Goal: Task Accomplishment & Management: Use online tool/utility

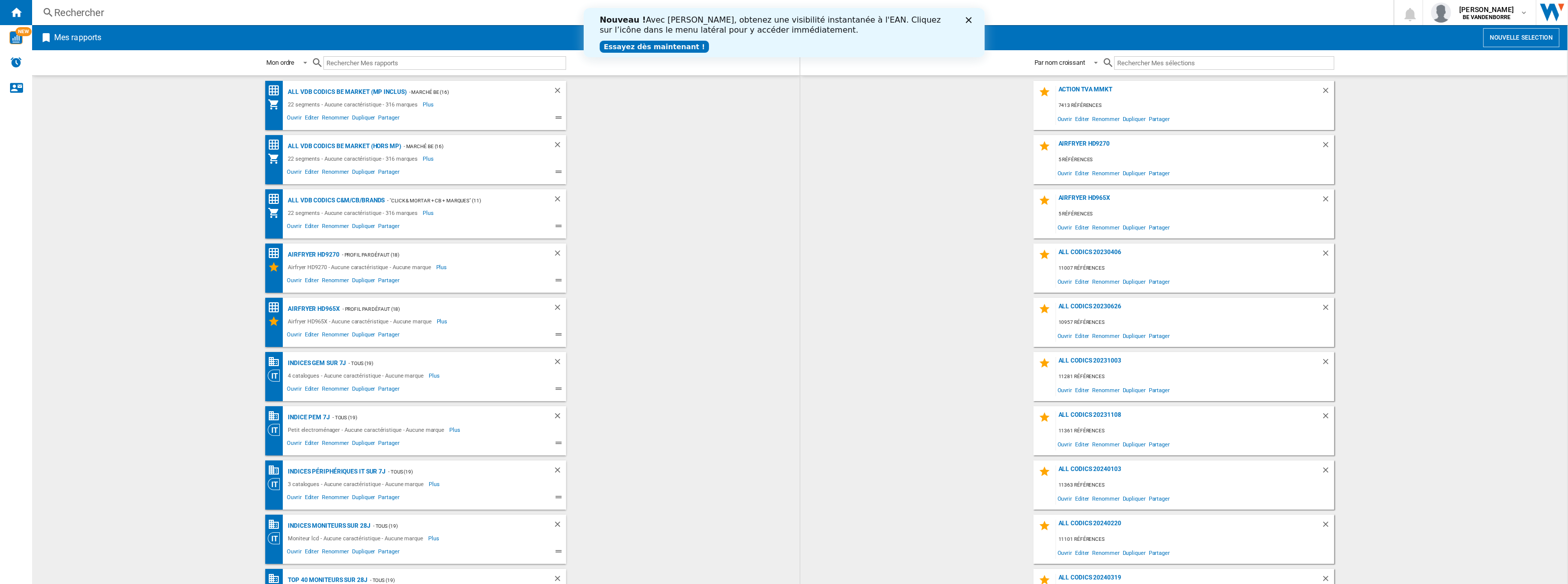
click at [670, 49] on link "Essayez dès maintenant !" at bounding box center [654, 46] width 109 height 12
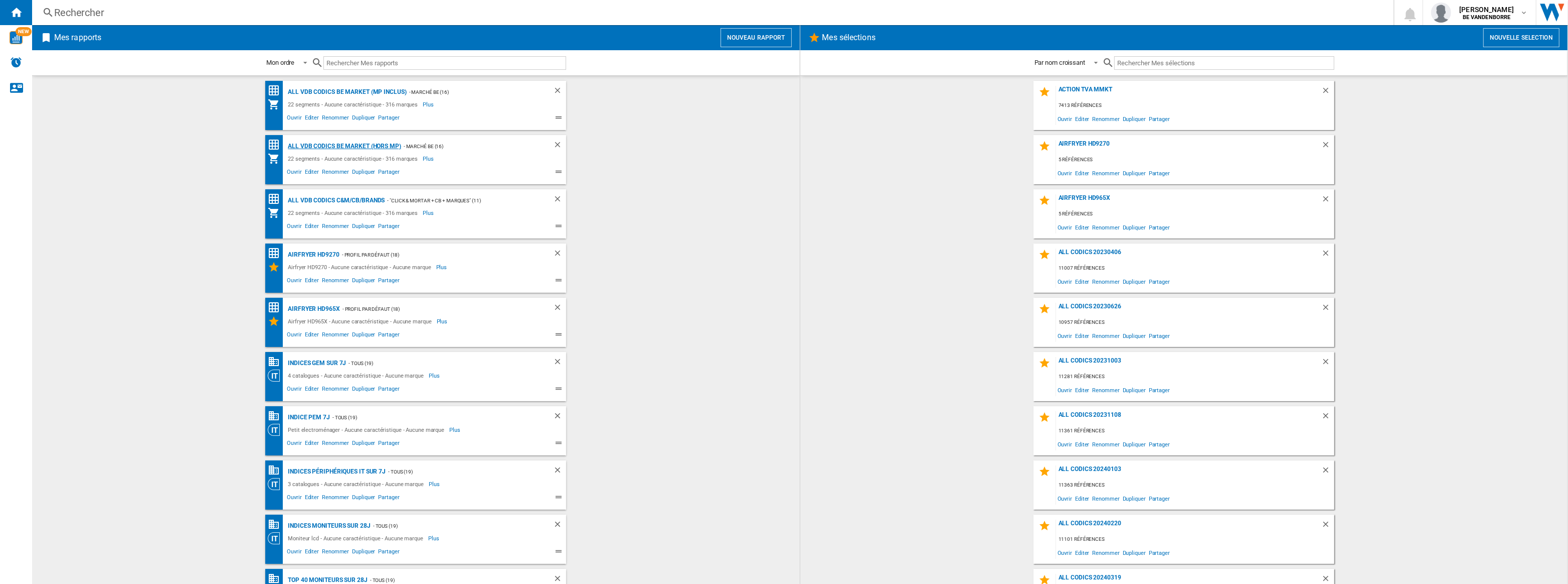
click at [345, 144] on div "ALL VDB CODICS BE MARKET (hors MP)" at bounding box center [343, 146] width 116 height 13
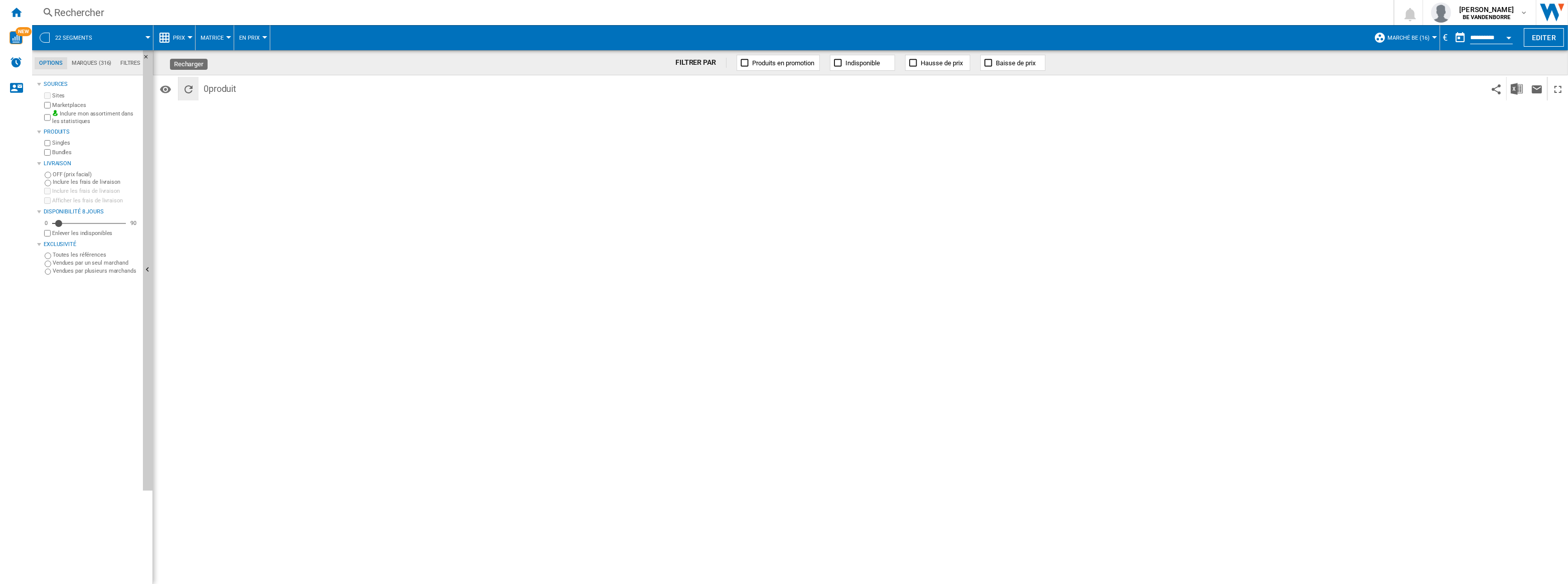
click at [195, 92] on button "Recharger" at bounding box center [189, 88] width 20 height 23
click at [13, 13] on ng-md-icon "Accueil" at bounding box center [16, 12] width 12 height 12
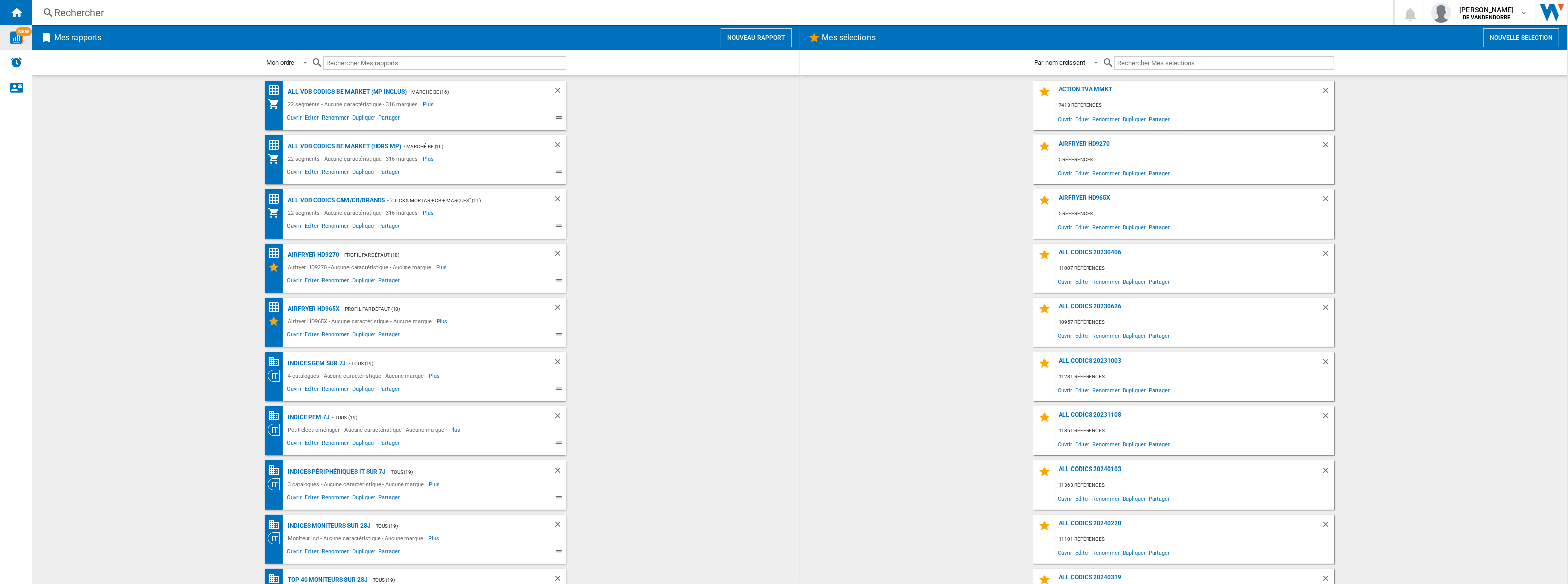
click at [17, 33] on span "NEW" at bounding box center [23, 32] width 16 height 9
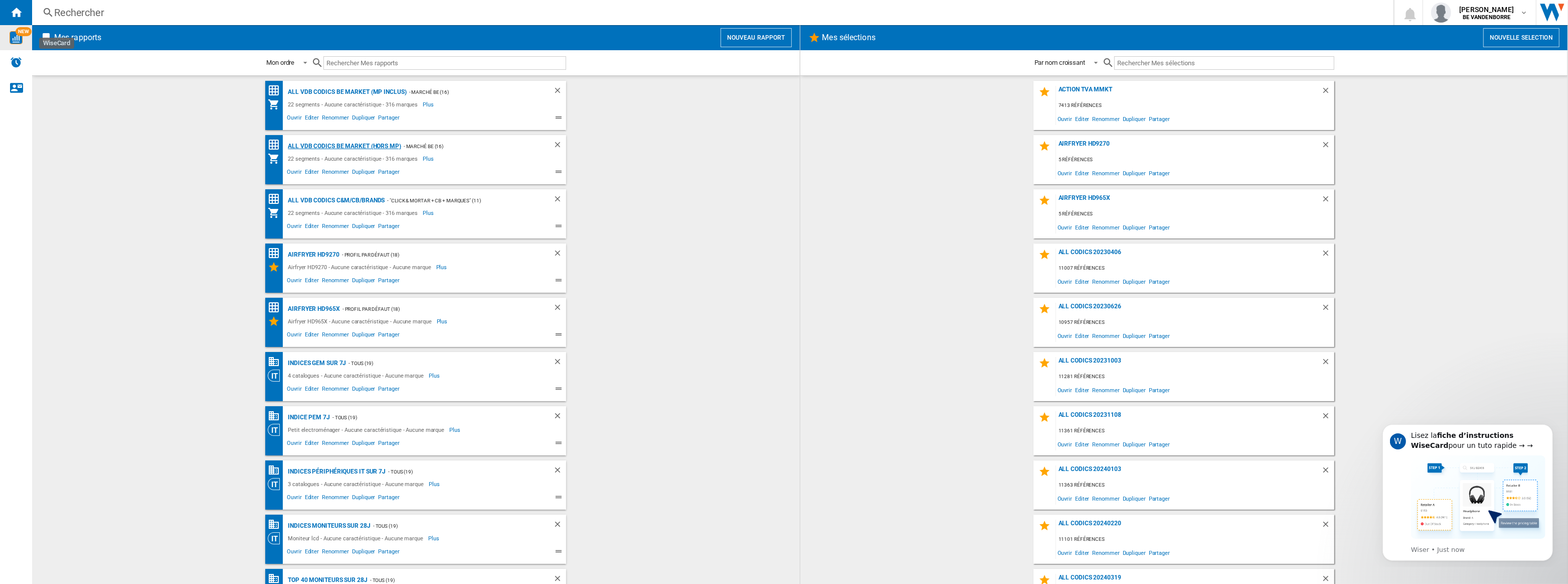
click at [348, 143] on div "ALL VDB CODICS BE MARKET (hors MP)" at bounding box center [343, 146] width 116 height 13
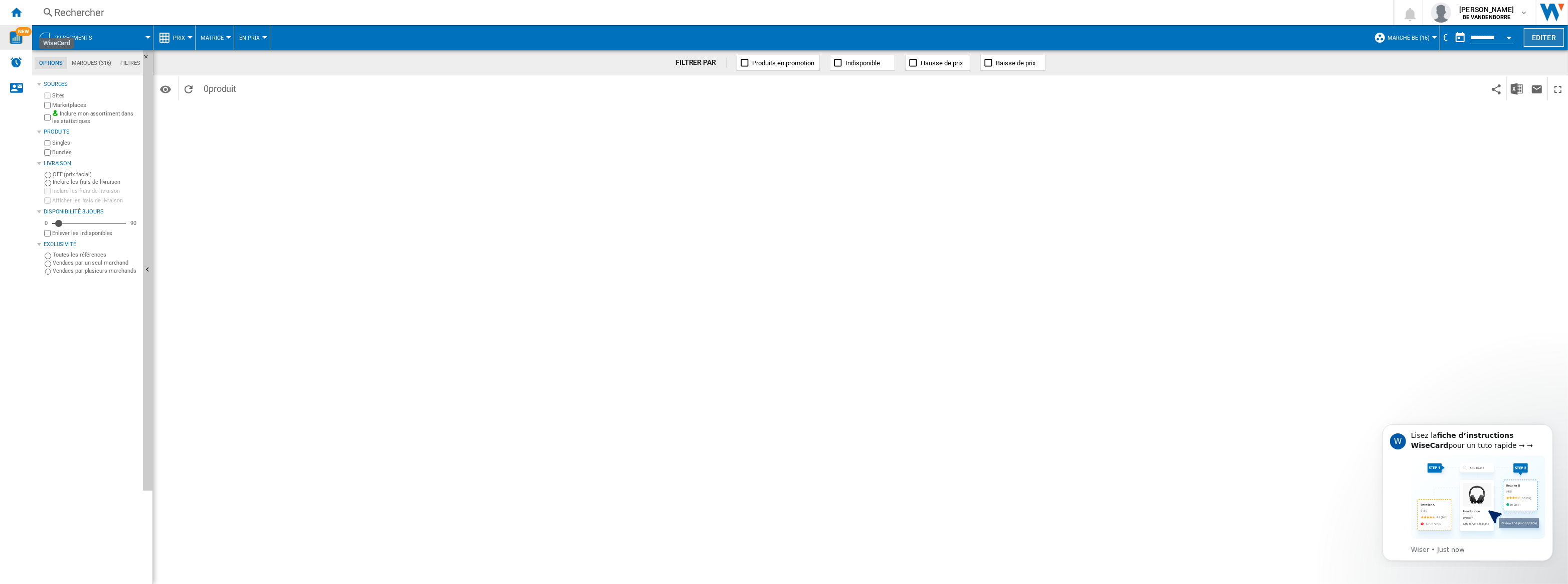
click at [1544, 40] on button "Editer" at bounding box center [1544, 38] width 40 height 19
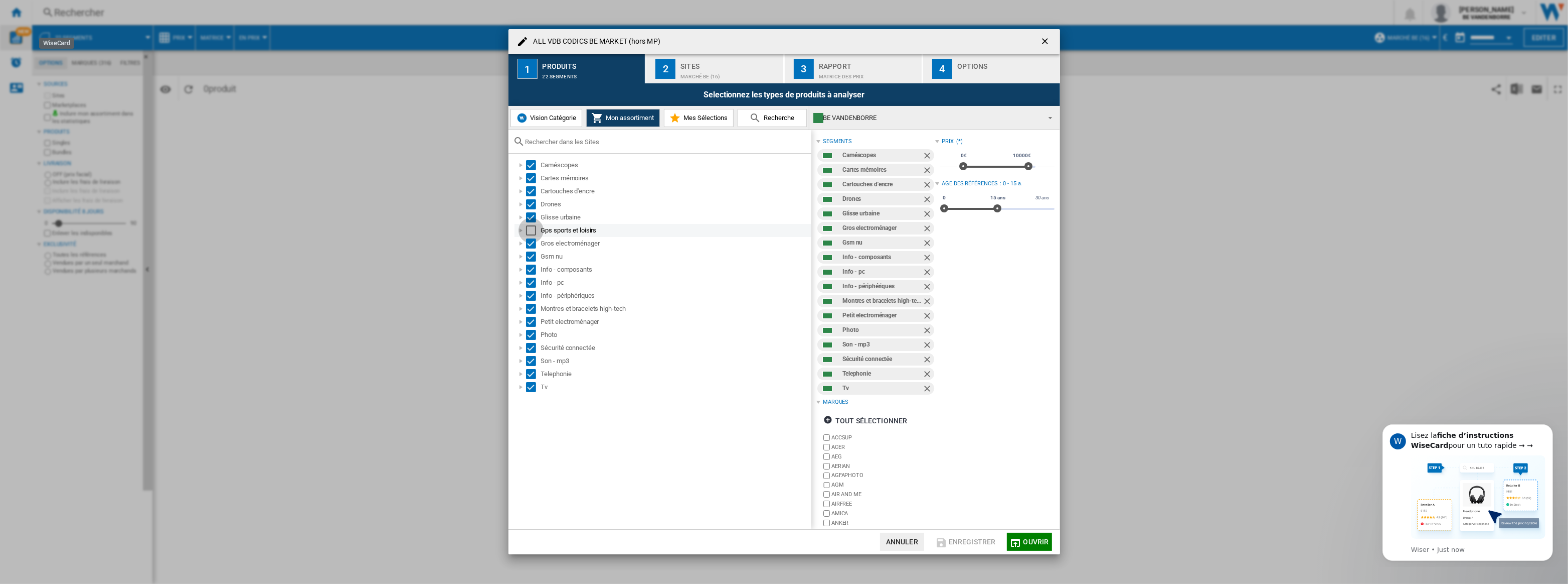
click at [533, 229] on div "Select" at bounding box center [530, 230] width 10 height 10
click at [548, 121] on span "Vision Catégorie" at bounding box center [552, 118] width 48 height 8
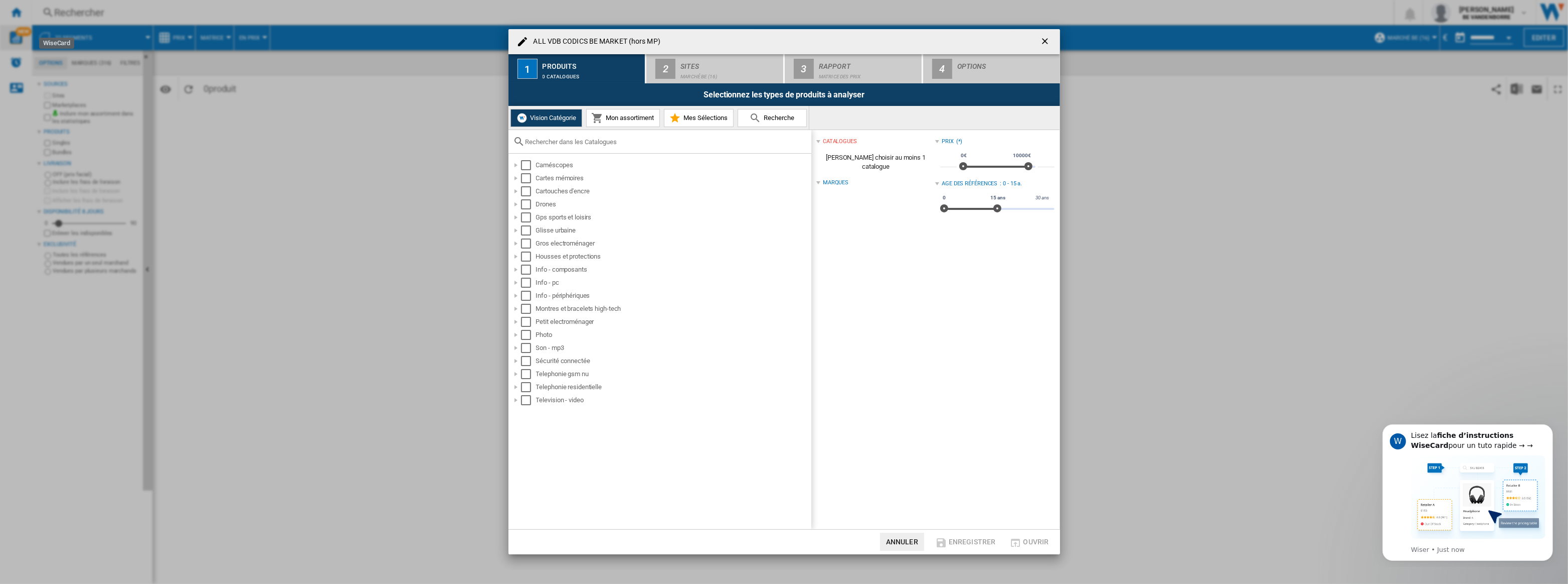
click at [620, 116] on span "Mon assortiment" at bounding box center [629, 118] width 51 height 8
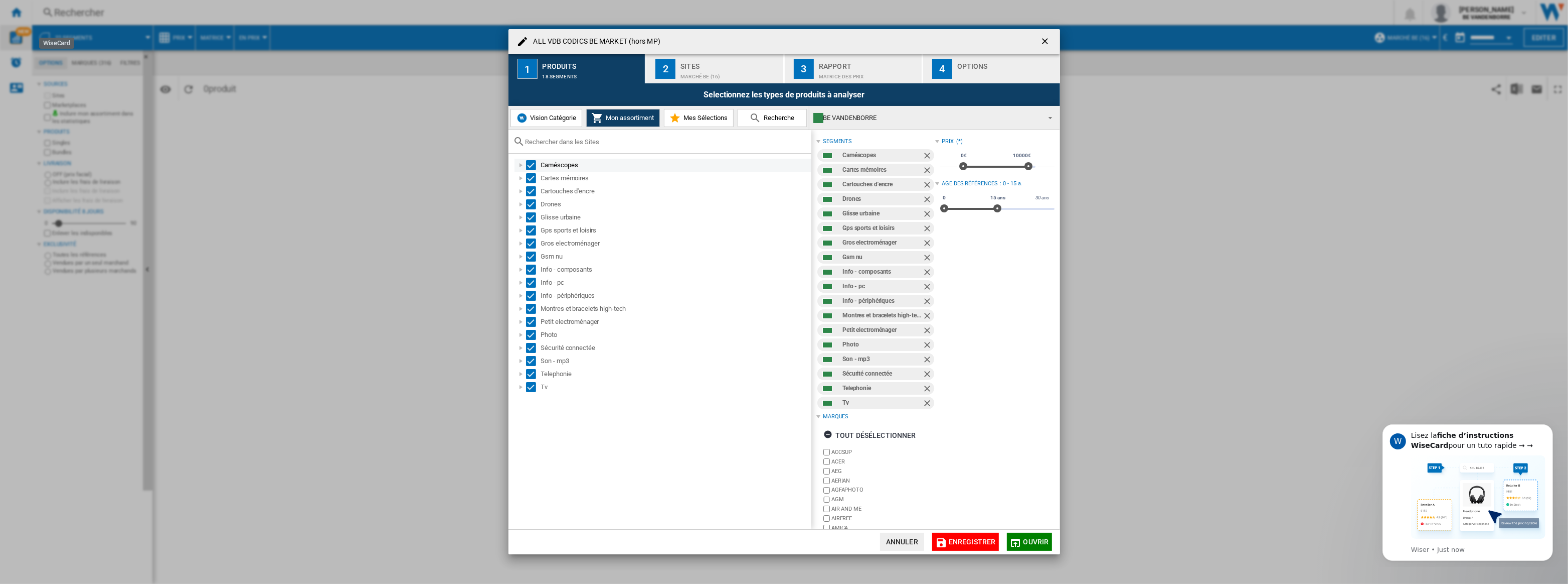
click at [519, 167] on div at bounding box center [521, 165] width 10 height 10
click at [712, 65] on div "Sites" at bounding box center [730, 63] width 98 height 10
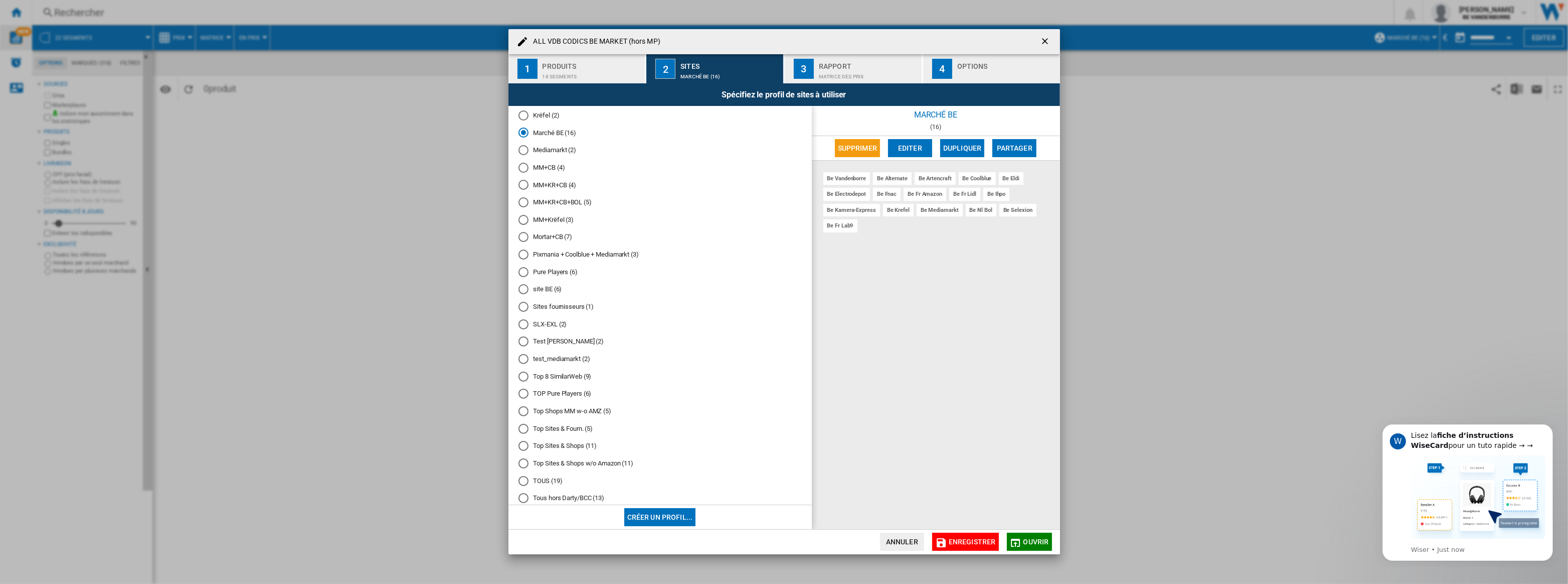
scroll to position [574, 0]
click at [861, 74] on div "Matrice des prix" at bounding box center [868, 73] width 98 height 10
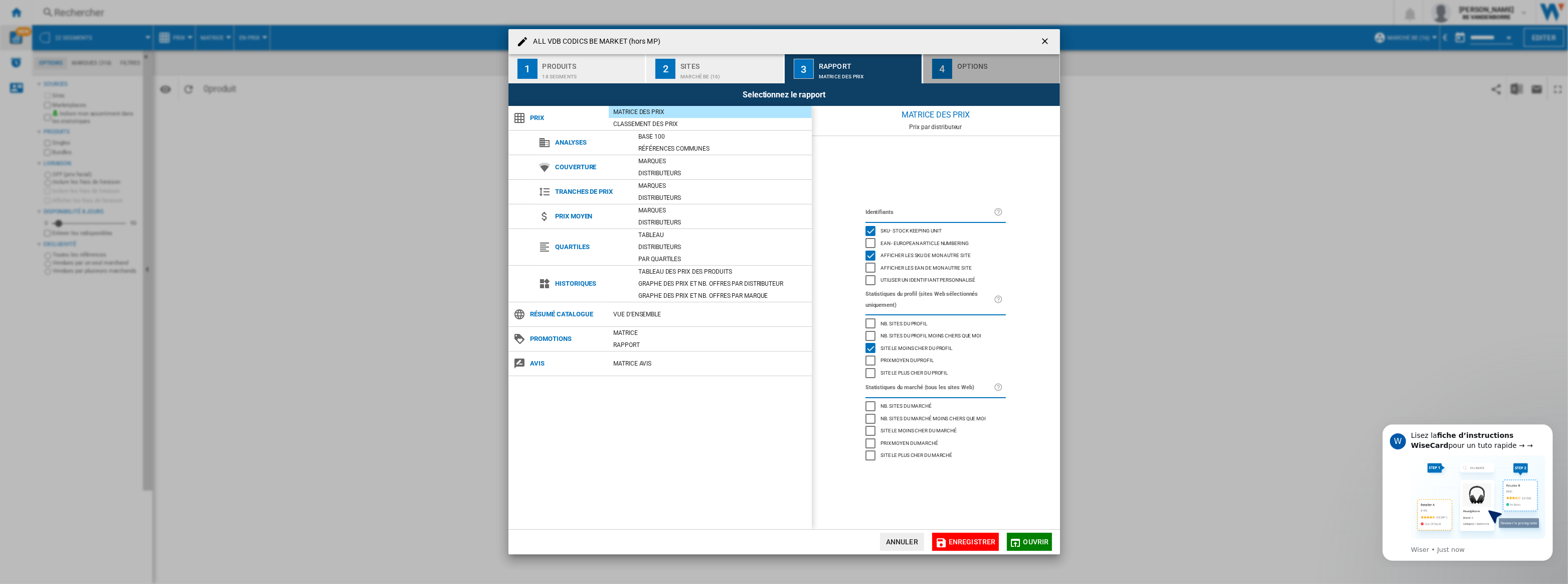
click at [976, 70] on div "button" at bounding box center [1007, 73] width 98 height 10
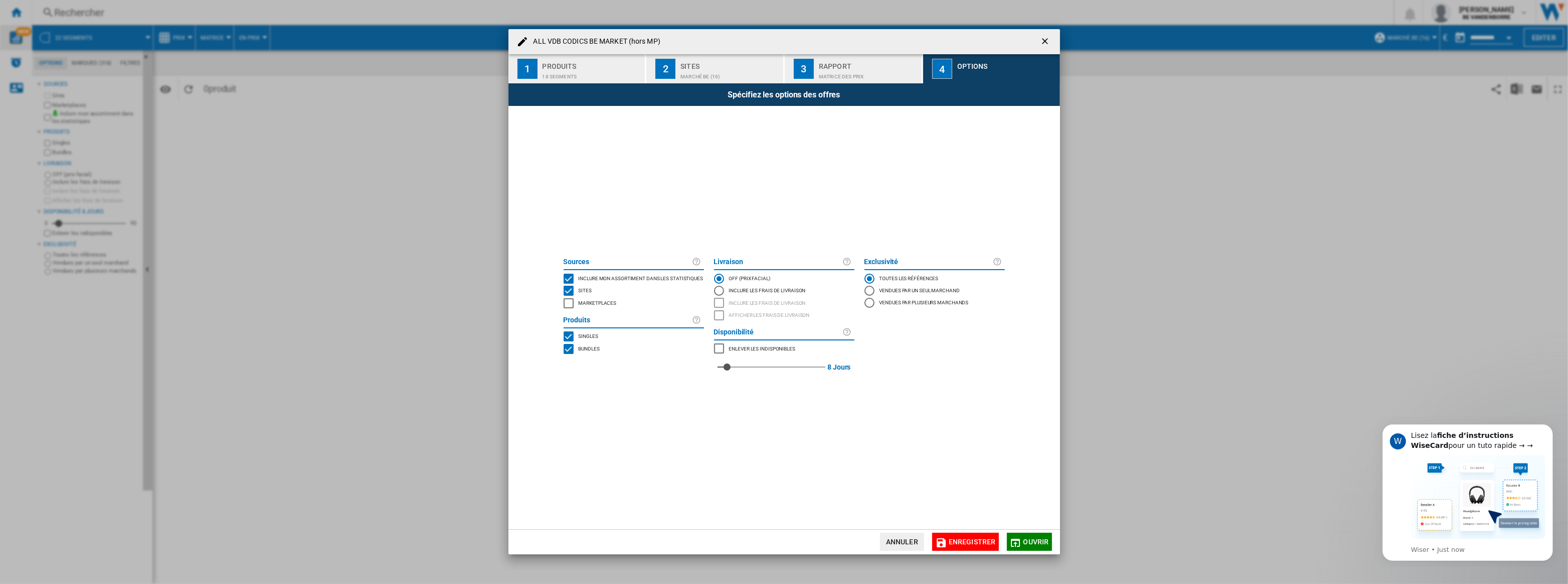
click at [1027, 540] on span "Ouvrir" at bounding box center [1036, 542] width 26 height 8
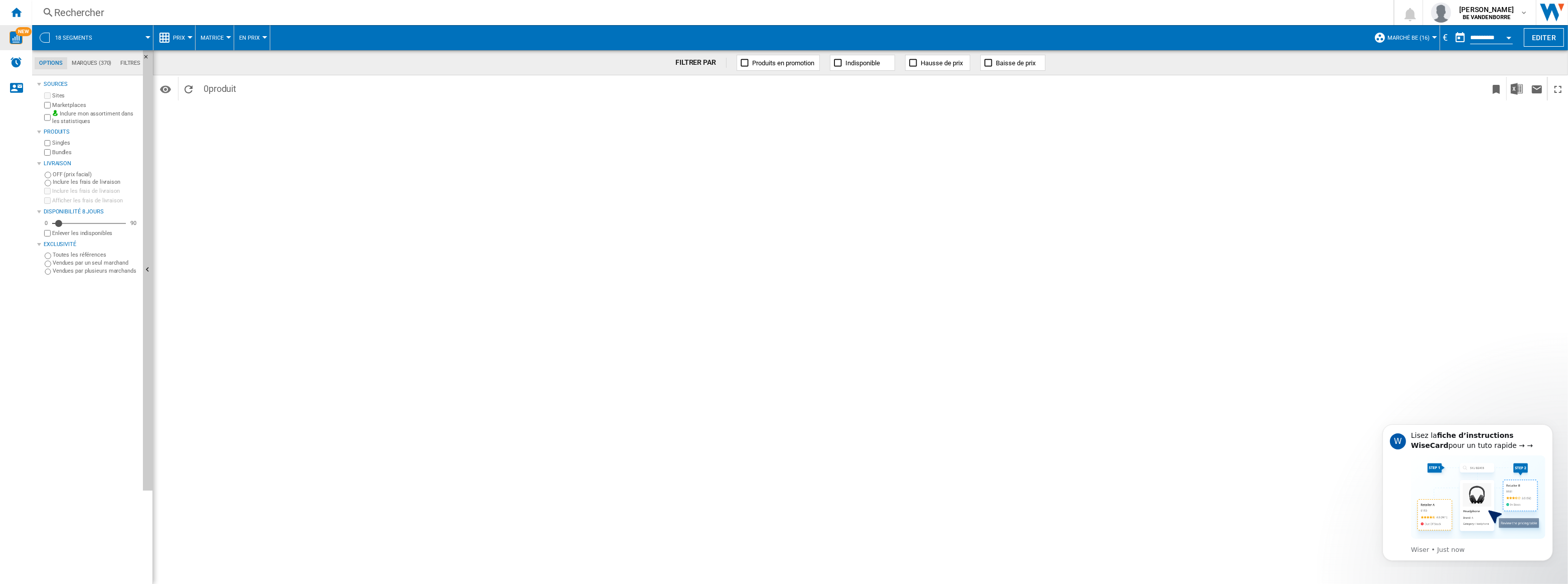
click at [452, 132] on div "FILTRER PAR Produits en promotion Indisponible Hausse de prix Baisse de prix Id…" at bounding box center [861, 317] width 1416 height 533
click at [1534, 35] on button "Editer" at bounding box center [1544, 38] width 40 height 19
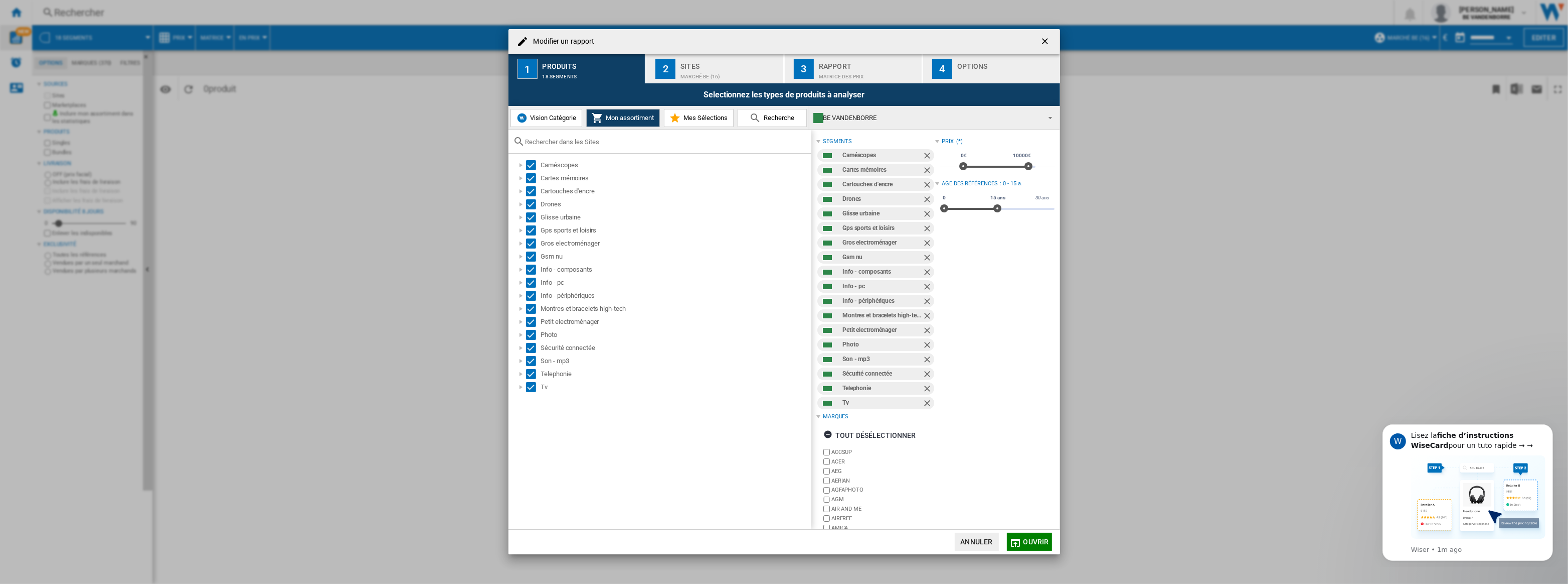
click at [544, 112] on button "Vision Catégorie" at bounding box center [547, 117] width 72 height 18
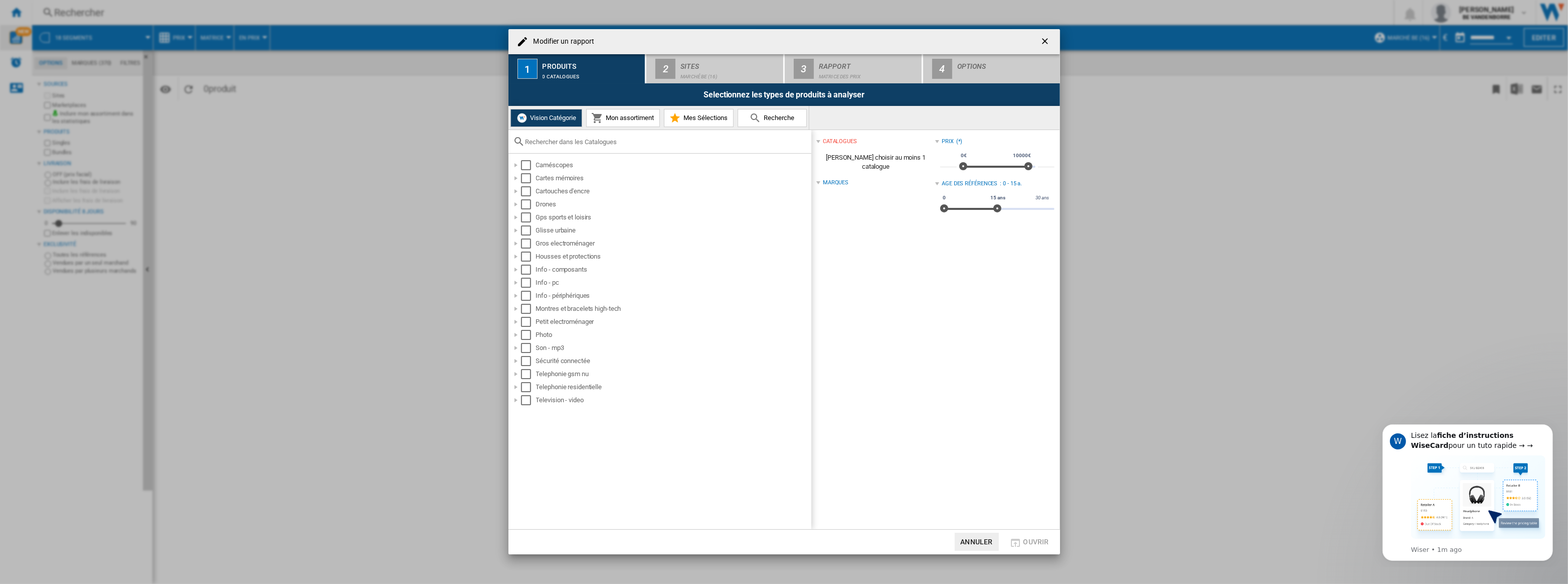
click at [622, 119] on span "Mon assortiment" at bounding box center [629, 118] width 51 height 8
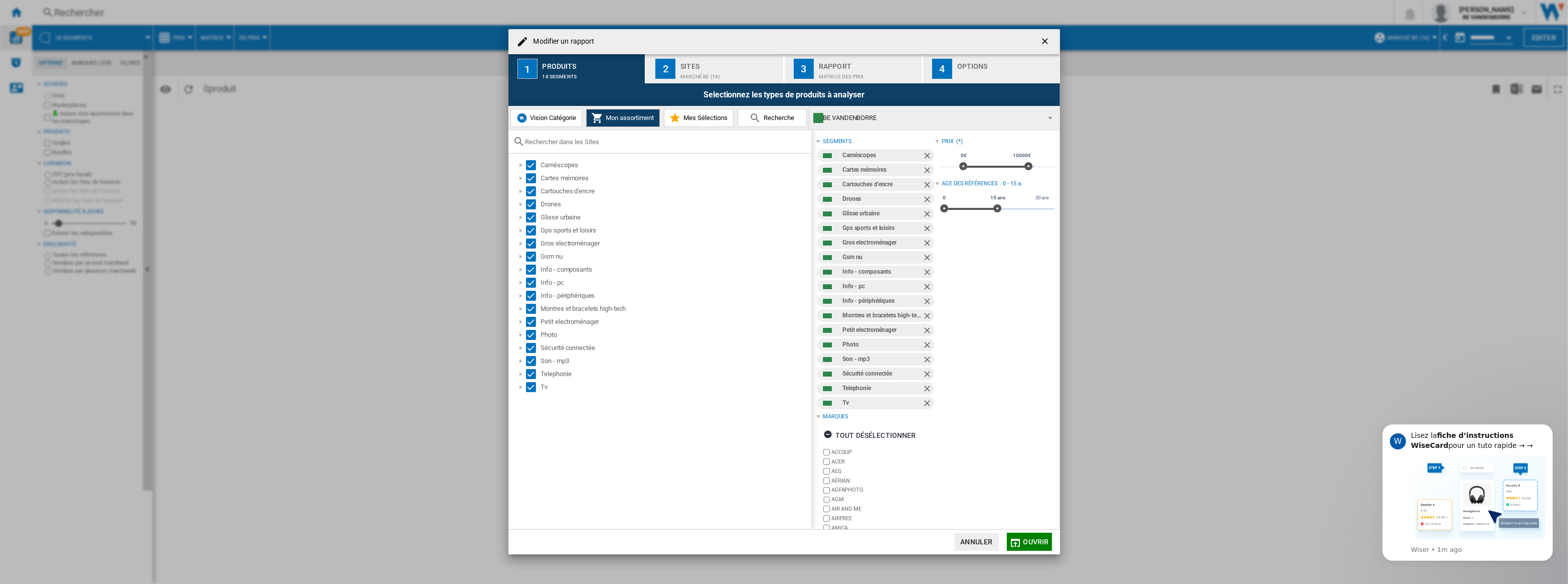
click at [716, 73] on div "Marché BE (16)" at bounding box center [730, 73] width 98 height 10
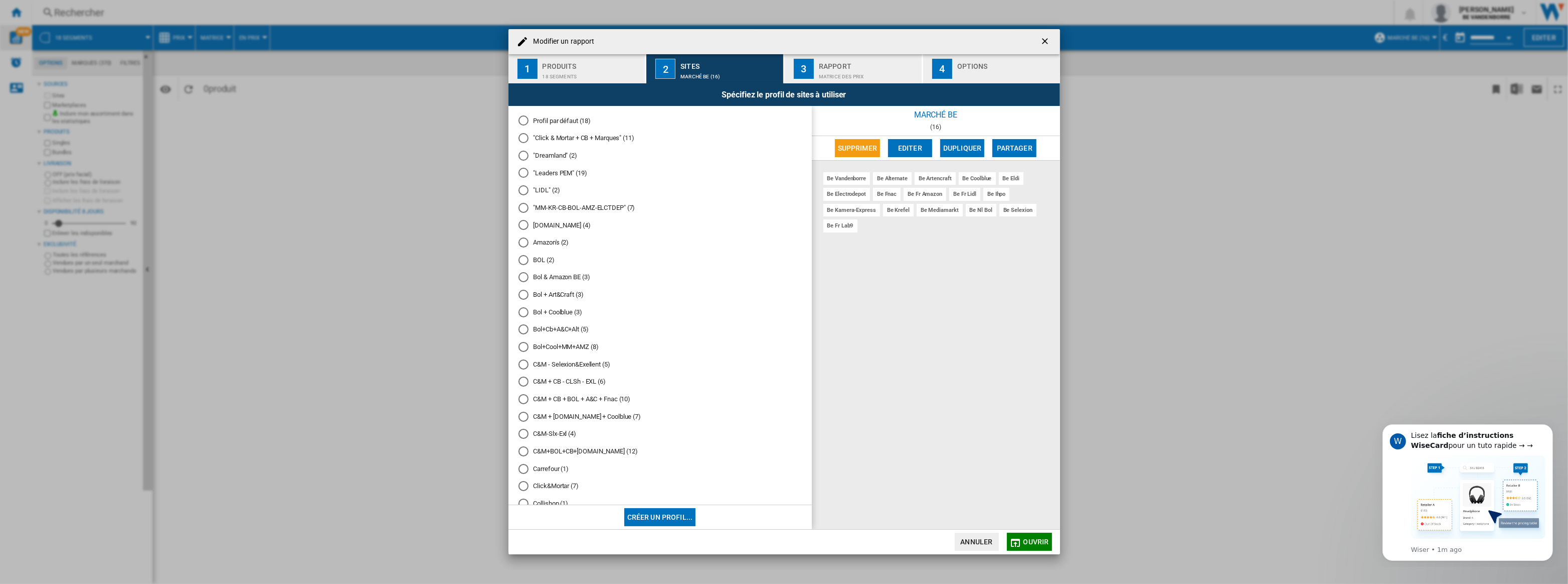
click at [855, 66] on div "Rapport" at bounding box center [868, 63] width 98 height 10
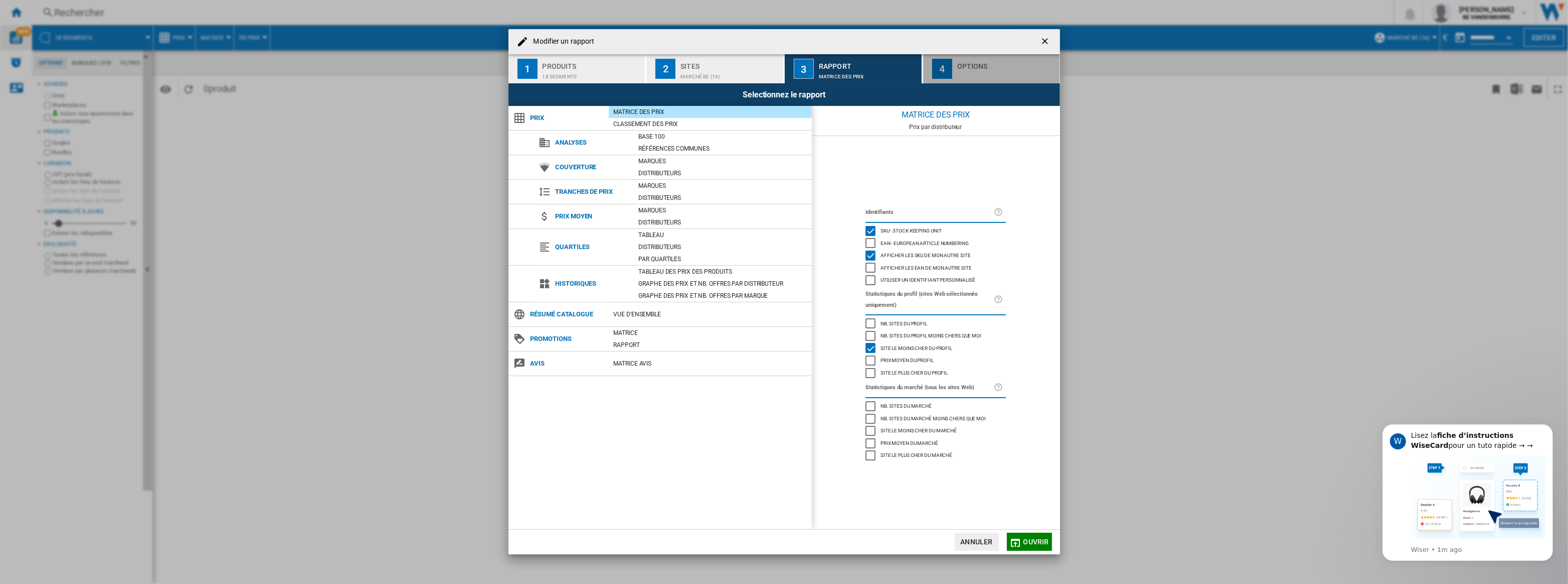
click at [986, 65] on div "Options" at bounding box center [1007, 63] width 98 height 10
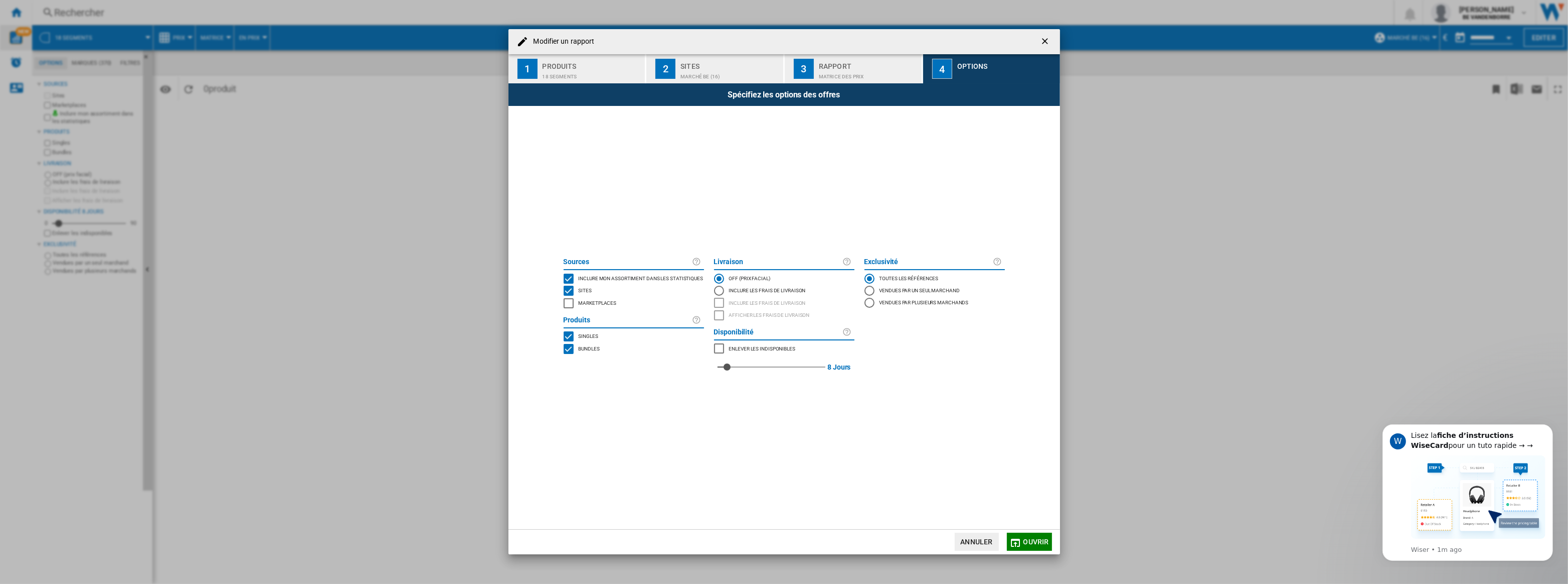
click at [734, 63] on div "Sites" at bounding box center [730, 63] width 98 height 10
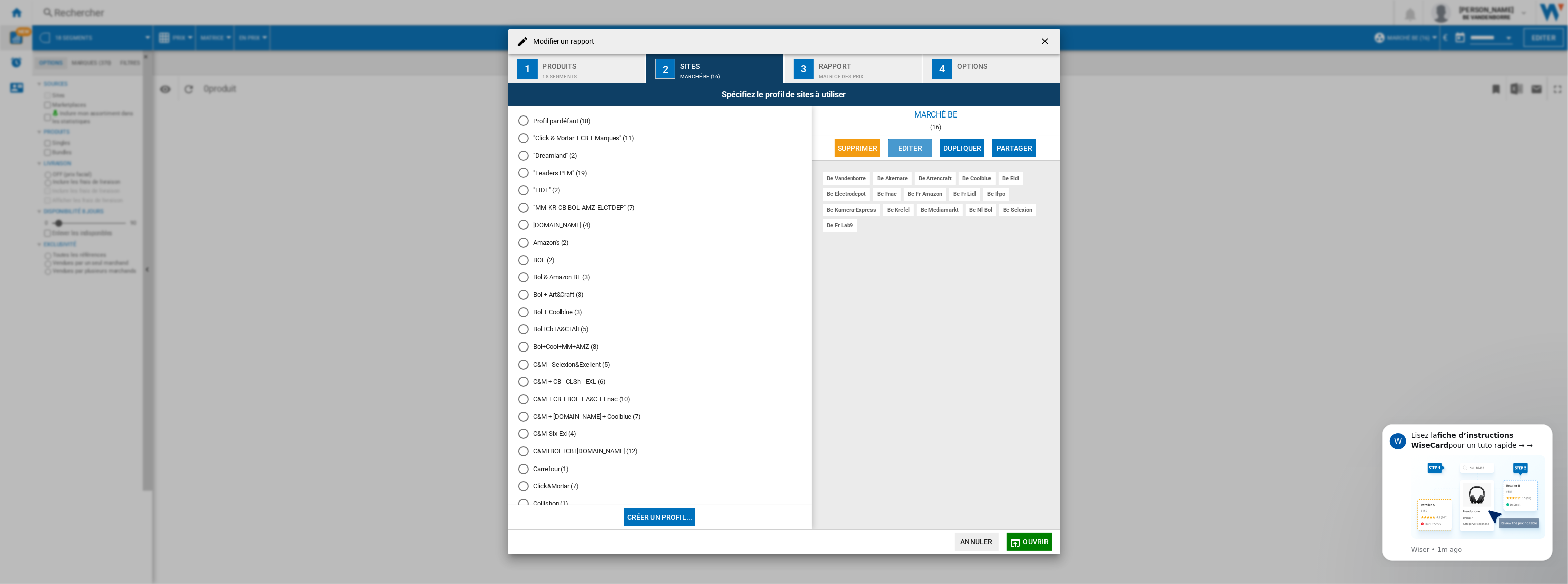
click at [902, 145] on button "Editer" at bounding box center [910, 148] width 44 height 18
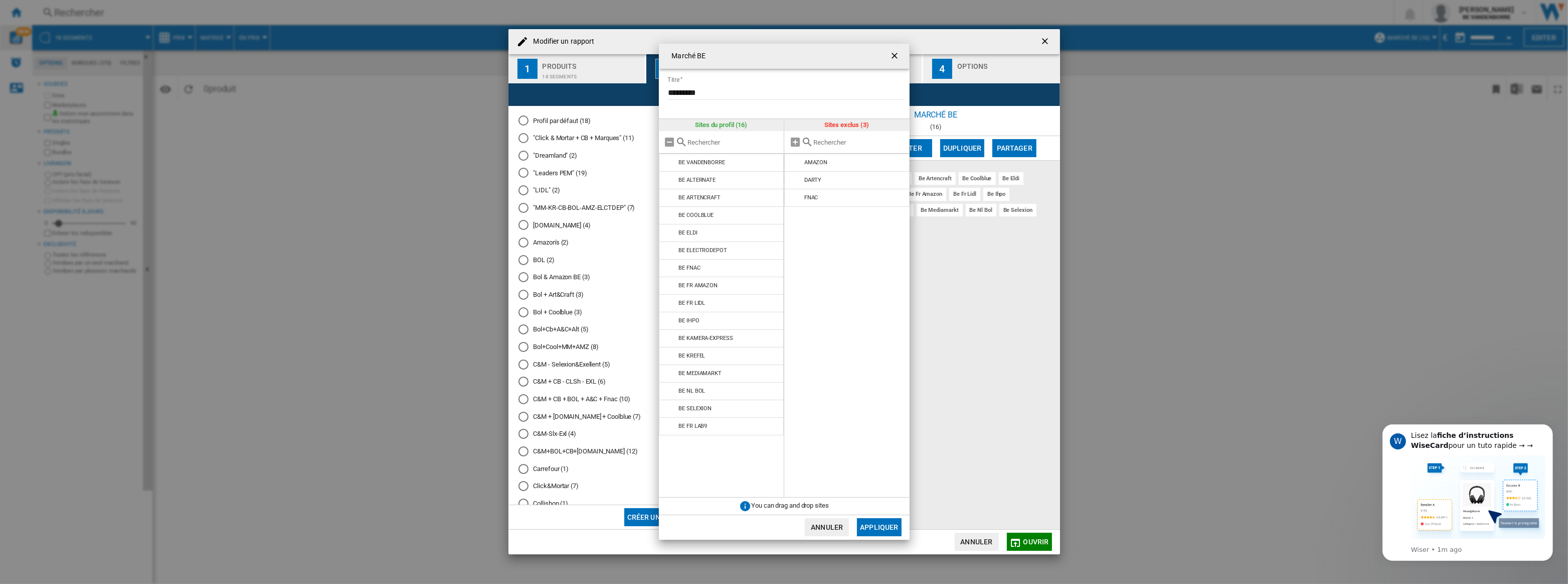
click at [874, 524] on button "Appliquer" at bounding box center [879, 527] width 44 height 18
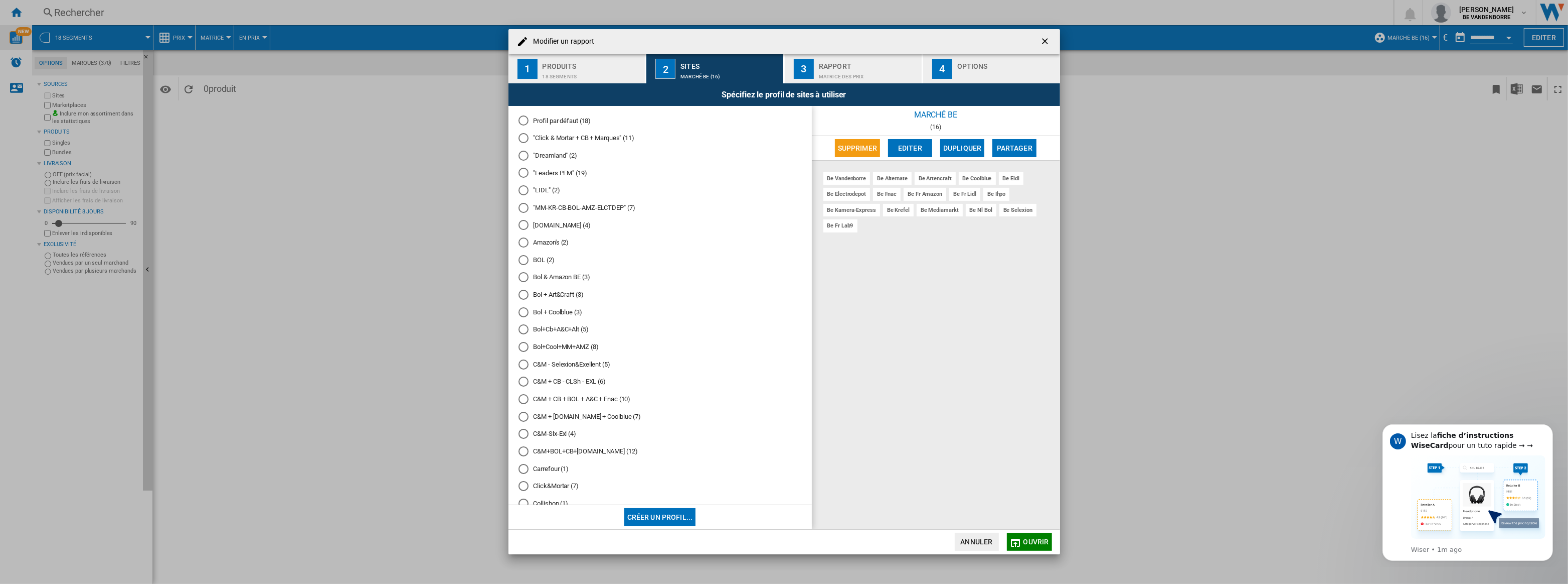
click at [1024, 541] on span "Ouvrir" at bounding box center [1036, 542] width 26 height 8
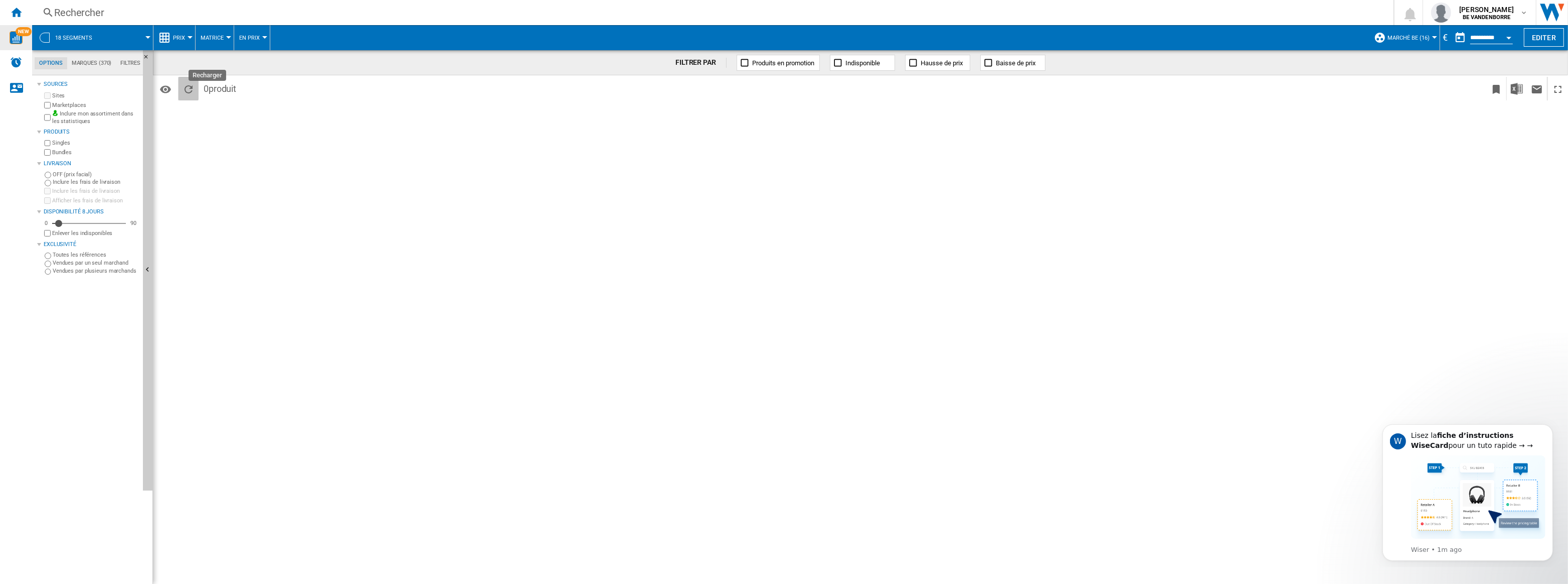
click at [188, 88] on ng-md-icon "Recharger" at bounding box center [188, 89] width 12 height 12
click at [116, 41] on span at bounding box center [127, 38] width 41 height 25
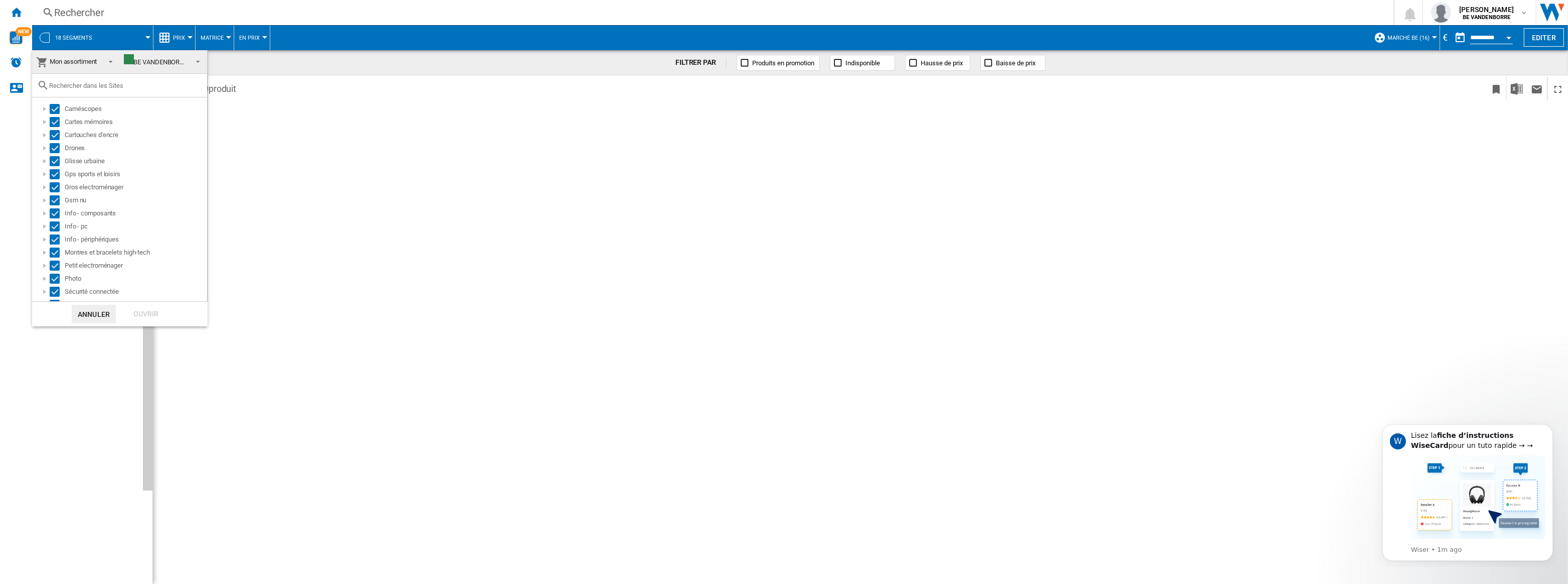
click at [95, 59] on span "Mon assortiment" at bounding box center [73, 62] width 48 height 8
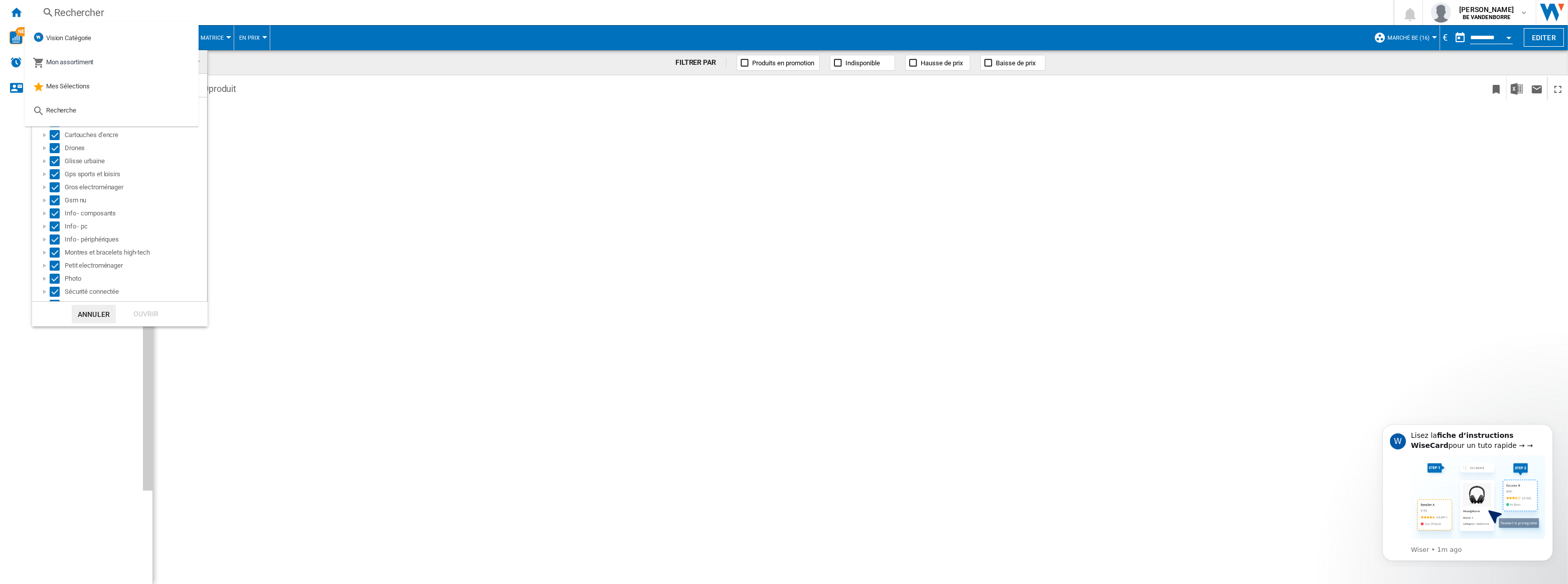
click at [274, 91] on md-backdrop at bounding box center [784, 292] width 1568 height 584
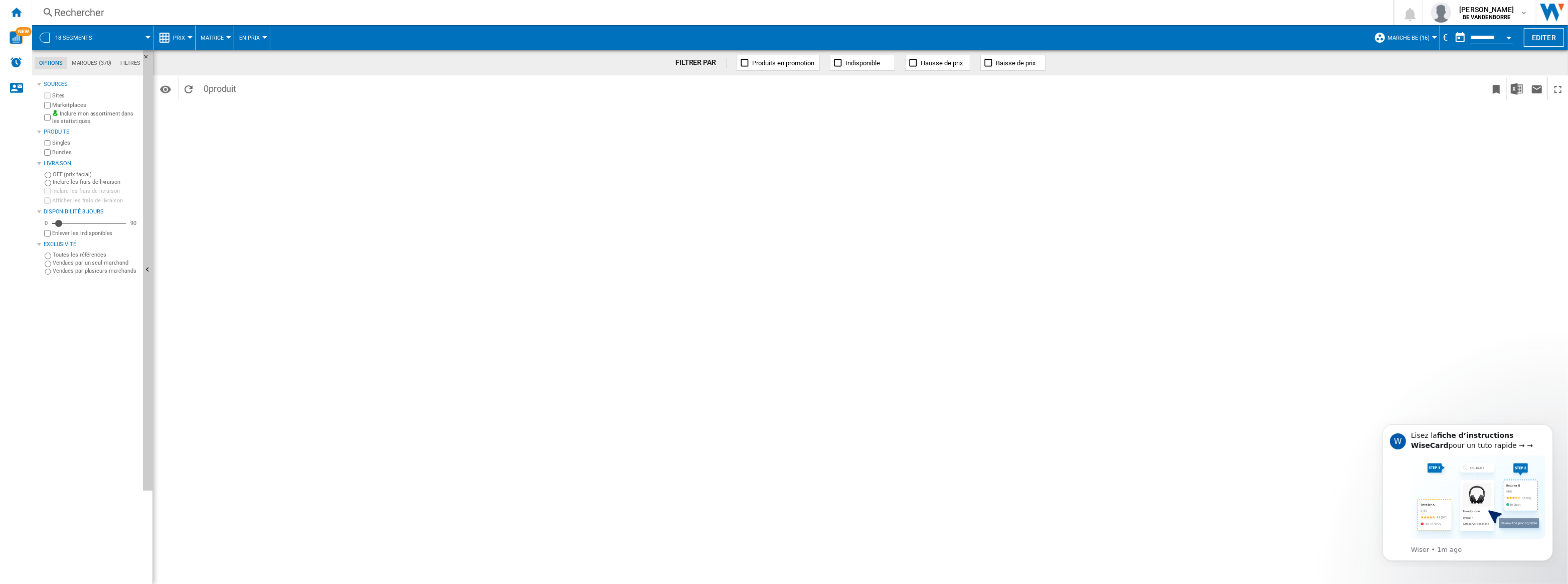
click at [180, 59] on div "FILTRER PAR Produits en promotion Indisponible Hausse de prix Baisse de prix" at bounding box center [861, 63] width 1416 height 25
click at [121, 35] on span at bounding box center [127, 38] width 41 height 25
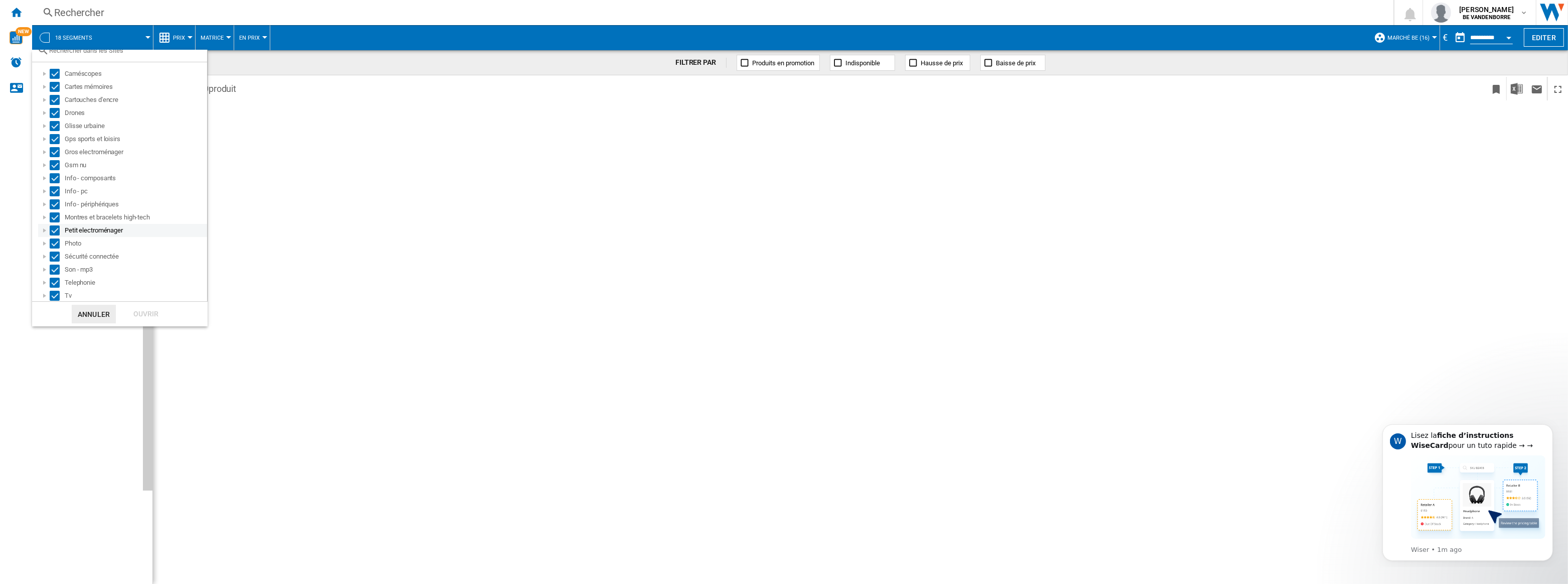
scroll to position [36, 0]
click at [45, 228] on div at bounding box center [45, 229] width 10 height 10
click at [52, 173] on div at bounding box center [55, 177] width 10 height 10
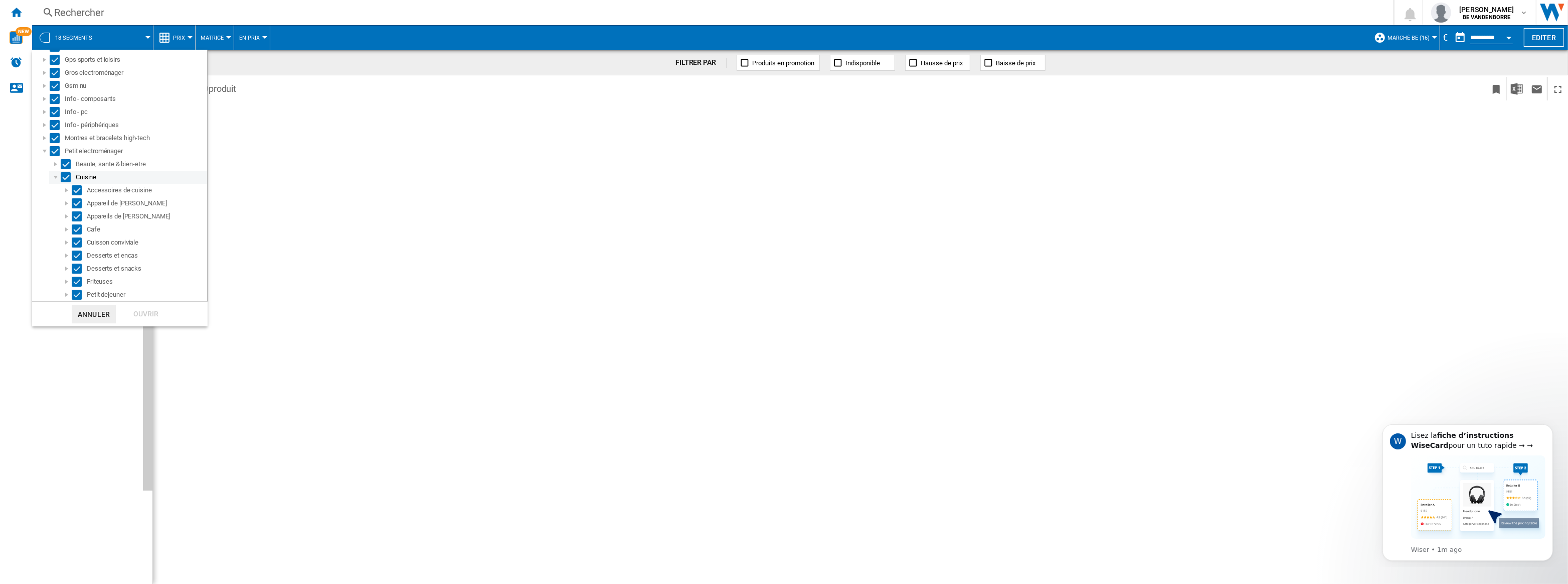
click at [52, 173] on div at bounding box center [55, 177] width 10 height 10
click at [40, 152] on div at bounding box center [45, 151] width 10 height 10
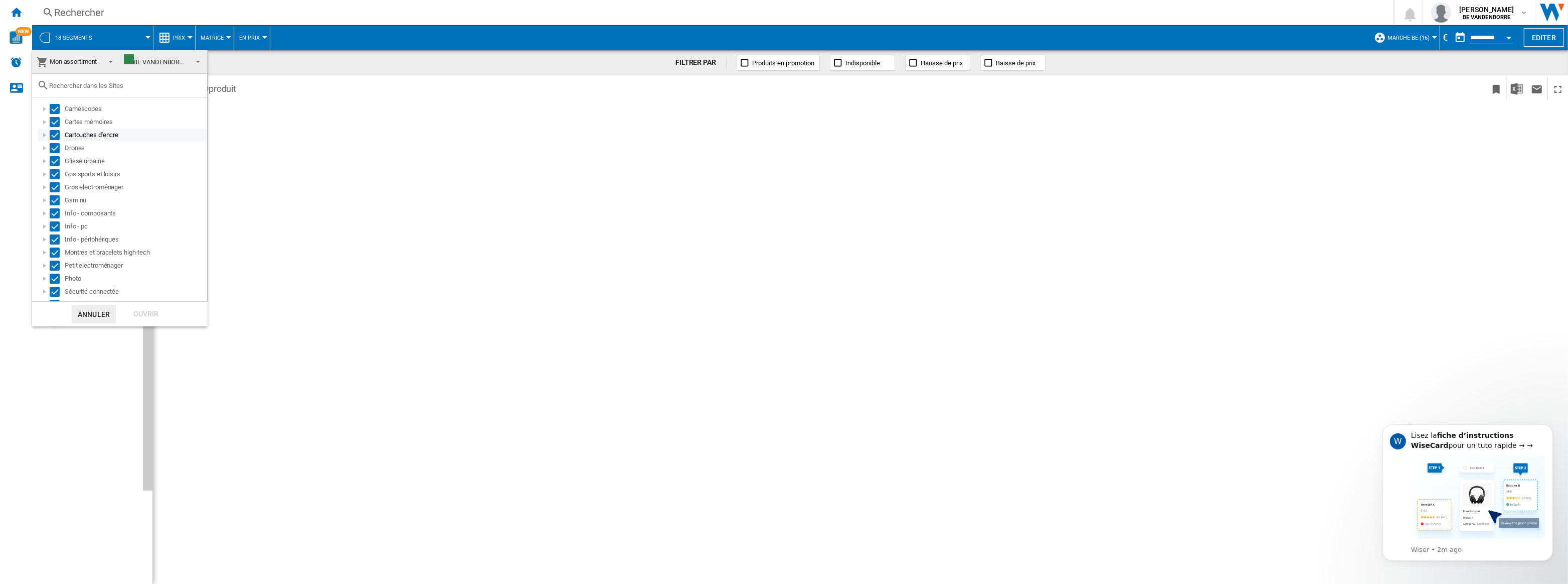
scroll to position [0, 0]
click at [82, 310] on button "Annuler" at bounding box center [94, 314] width 44 height 19
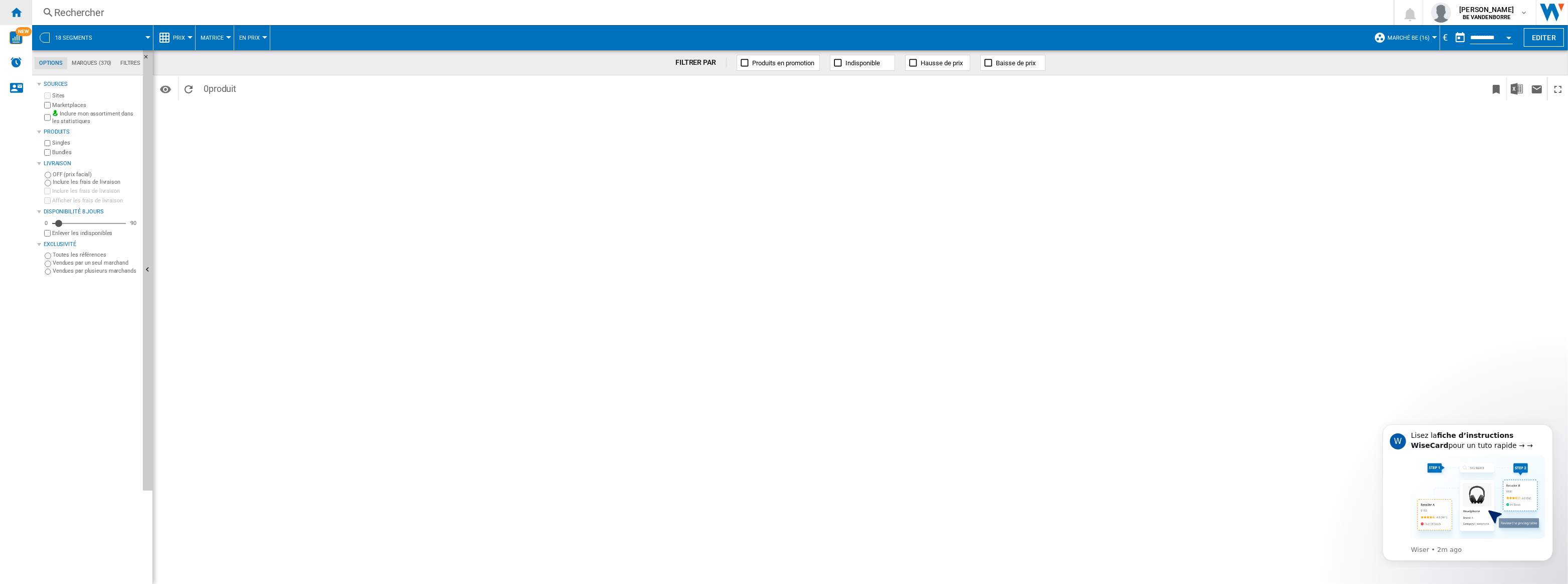
click at [16, 17] on ng-md-icon "Accueil" at bounding box center [16, 12] width 12 height 12
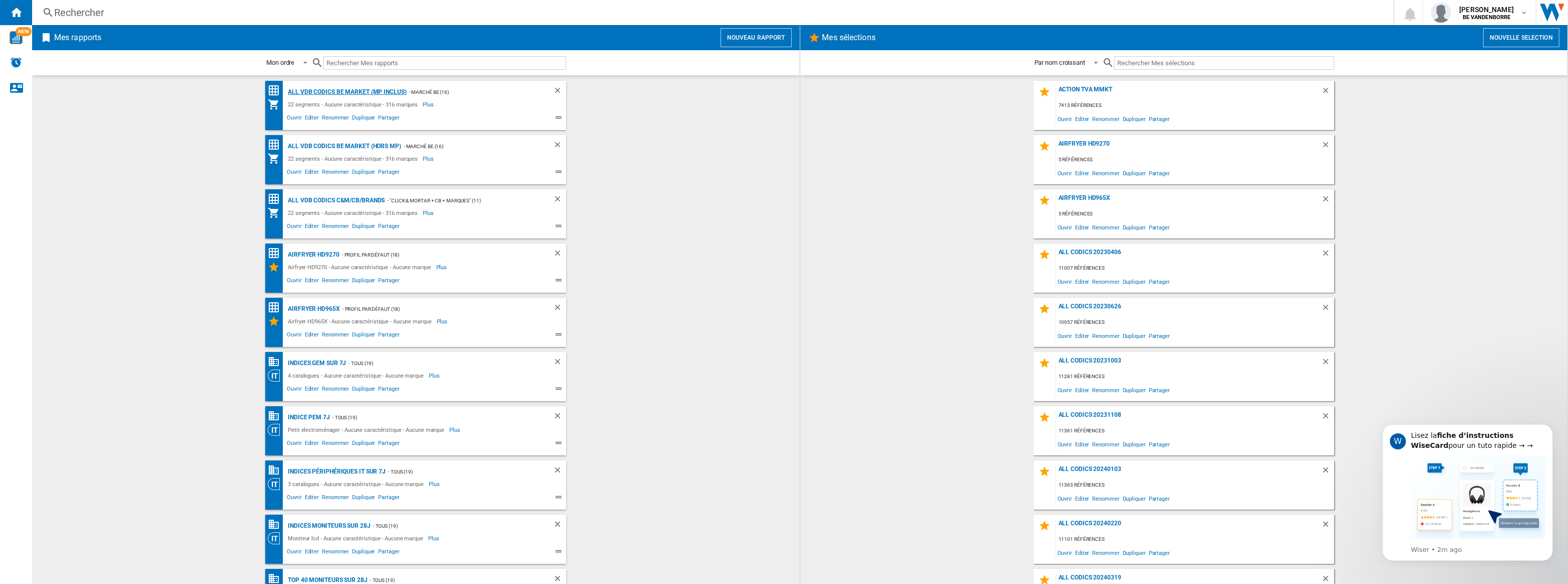
click at [367, 88] on div "ALL VDB CODICS BE MARKET (MP inclus)" at bounding box center [345, 92] width 121 height 13
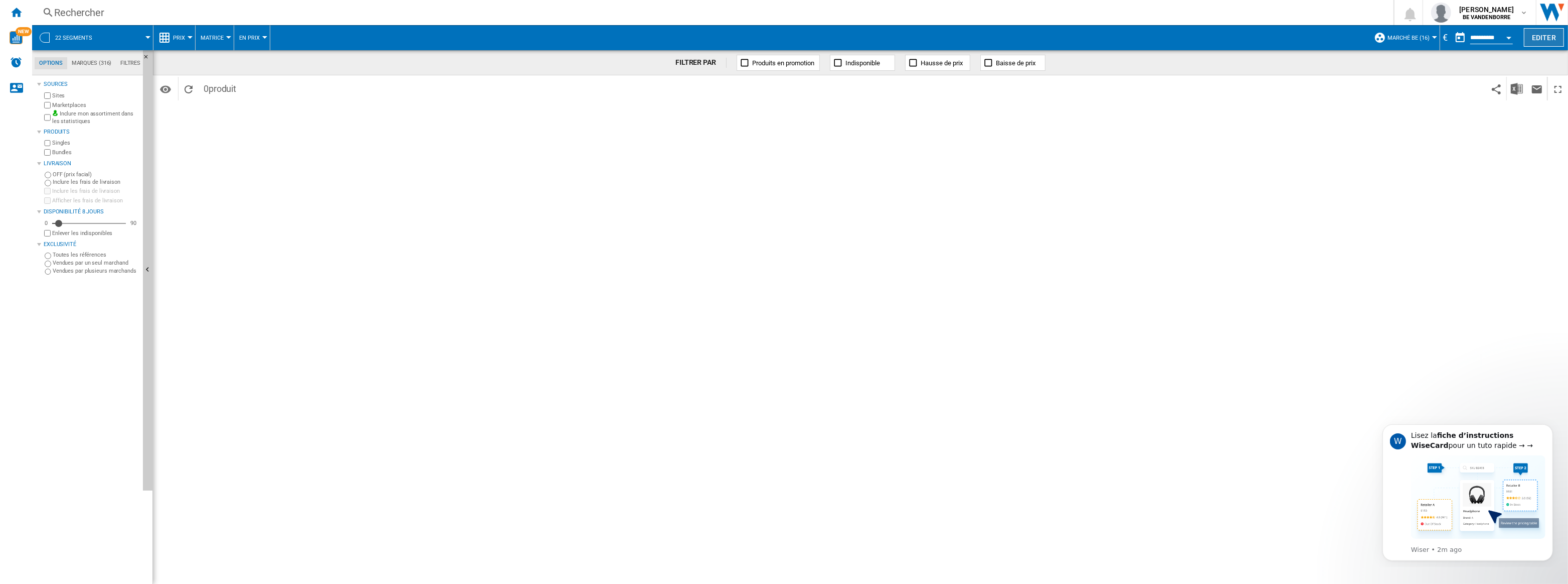
click at [1534, 34] on button "Editer" at bounding box center [1544, 38] width 40 height 19
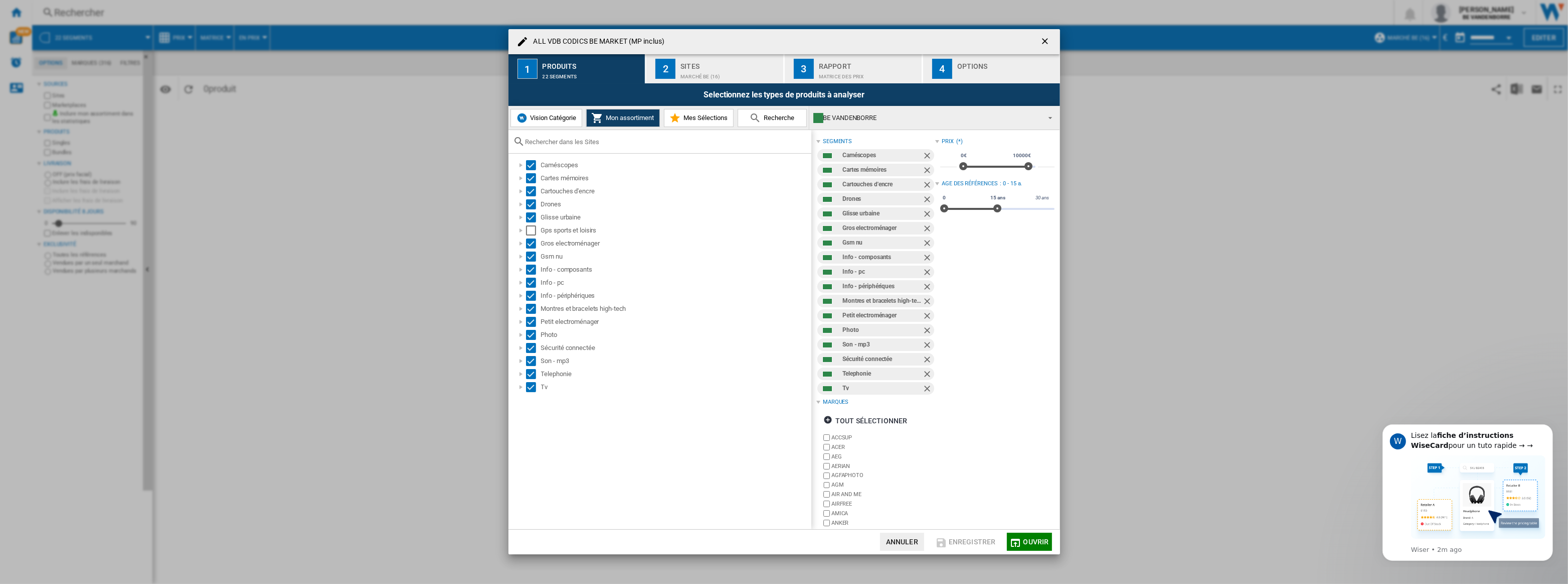
click at [273, 165] on div "ALL VDB CODICS BE MARKET (MP inclus) 1 Produits 22 segments 2 Sites Marché BE (…" at bounding box center [784, 292] width 1568 height 583
click at [534, 231] on div "Select" at bounding box center [530, 230] width 10 height 10
click at [1033, 539] on span "Ouvrir" at bounding box center [1036, 542] width 26 height 8
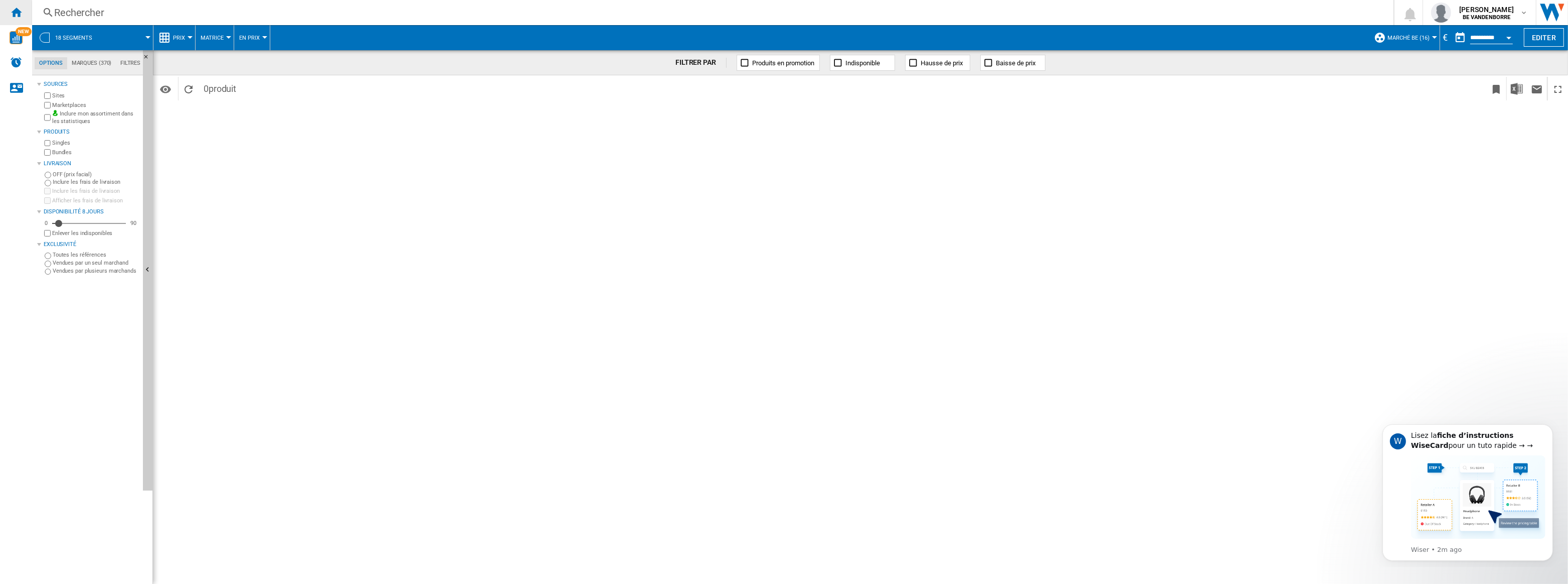
click at [16, 10] on ng-md-icon "Accueil" at bounding box center [16, 12] width 12 height 12
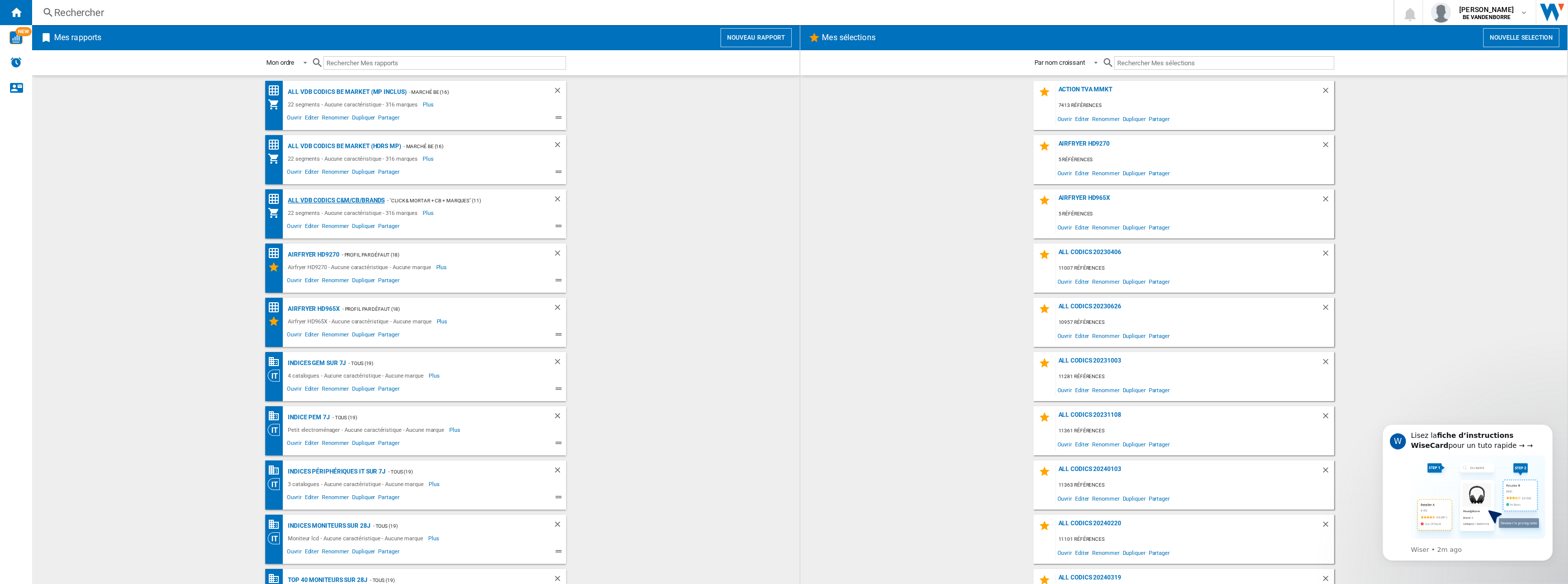
click at [346, 199] on div "ALL VDB CODICS C&M/CB/BRANDS" at bounding box center [334, 200] width 99 height 13
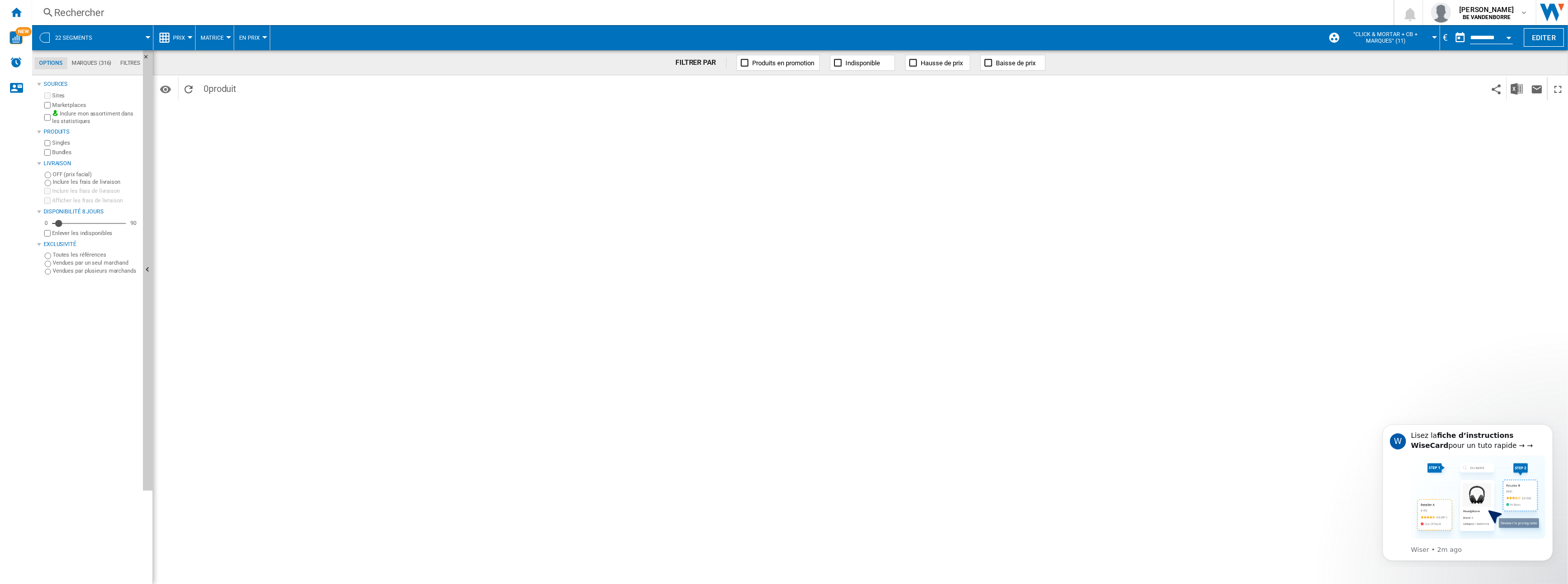
click at [115, 38] on span at bounding box center [127, 38] width 41 height 25
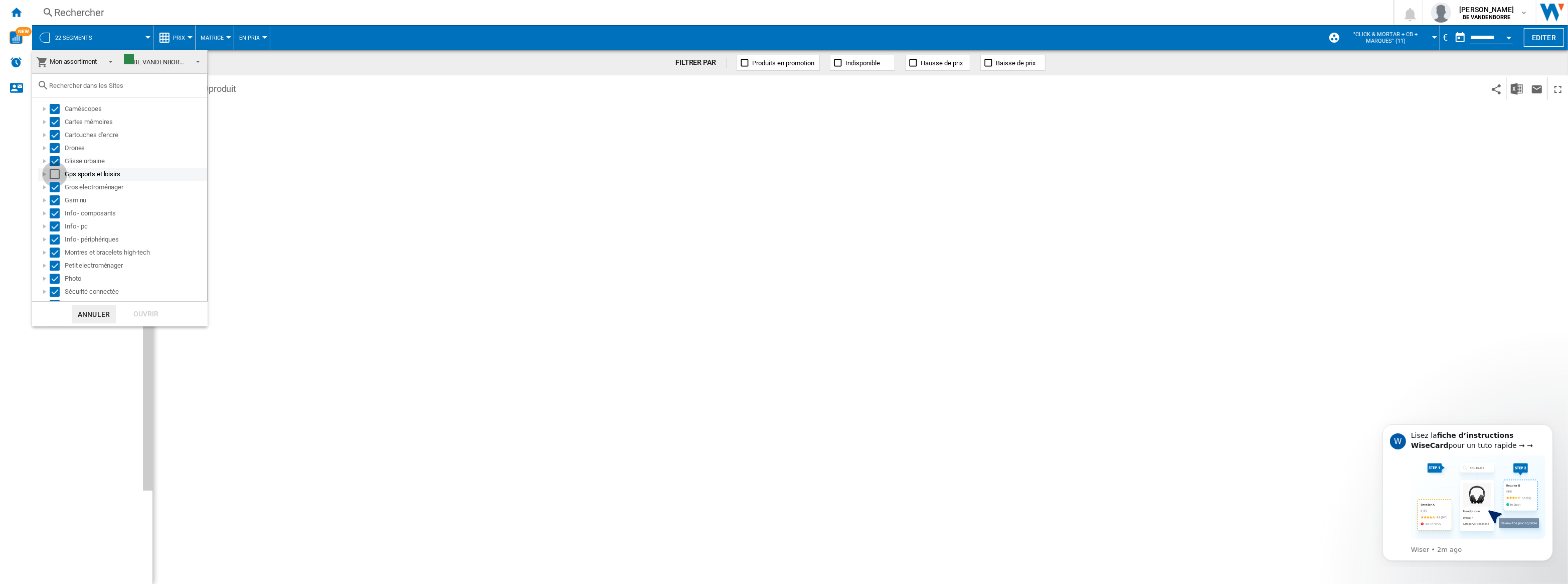
click at [55, 173] on div "Select" at bounding box center [55, 174] width 10 height 10
click at [158, 315] on div "Ouvrir" at bounding box center [146, 314] width 44 height 19
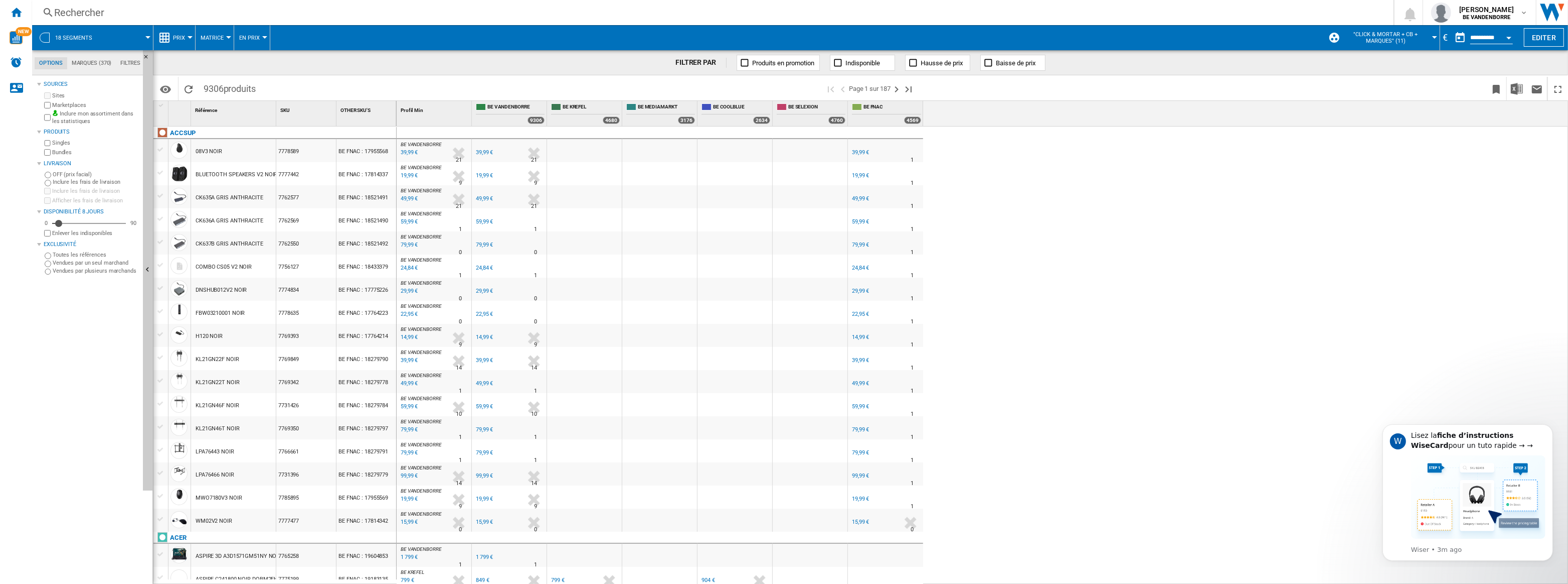
click at [1158, 242] on div "BE VANDENBORRE : BE FR VANDENBORRE 0.0 % 39,99 € % N/A 21 BE VANDENBORRE : BE F…" at bounding box center [983, 356] width 1172 height 458
